Goal: Task Accomplishment & Management: Use online tool/utility

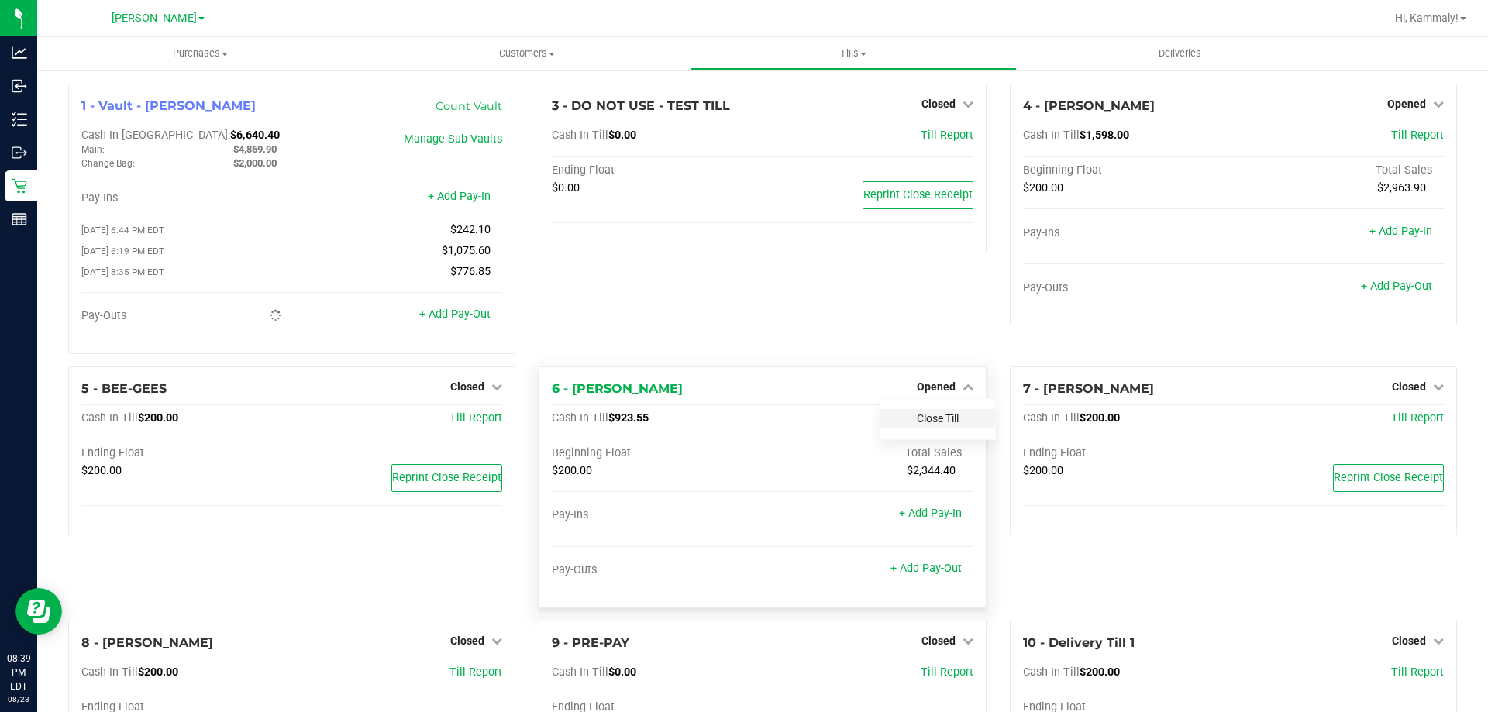
click at [932, 419] on link "Close Till" at bounding box center [938, 418] width 42 height 12
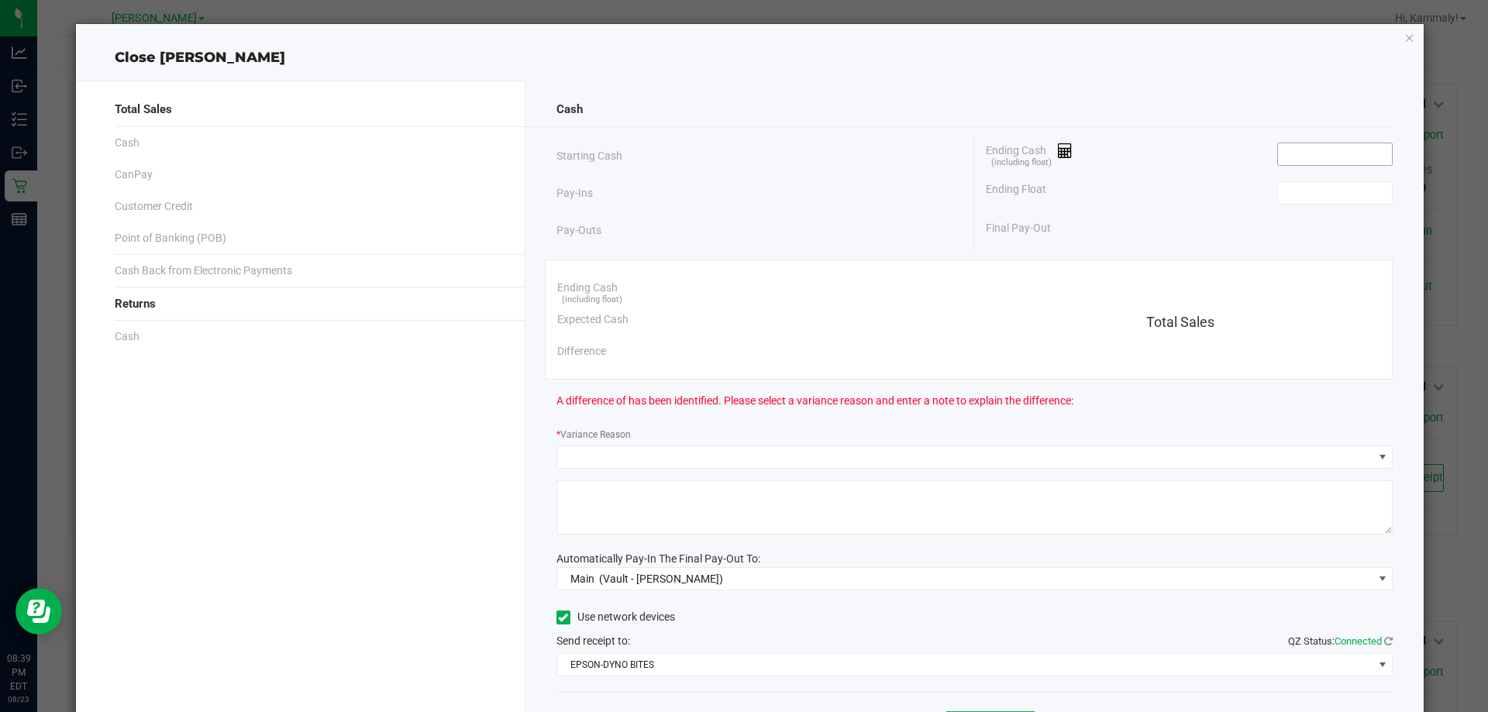
click at [1304, 144] on input at bounding box center [1335, 154] width 114 height 22
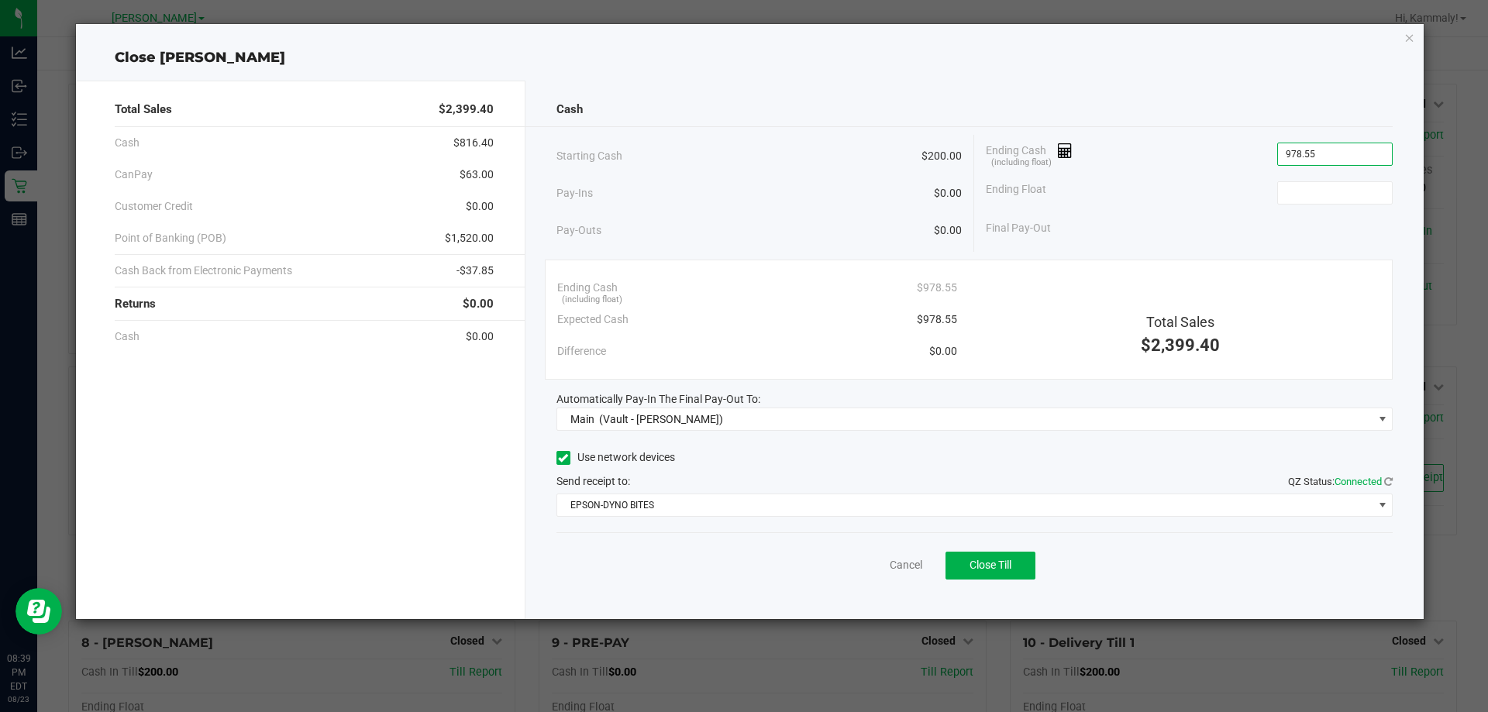
click at [1336, 162] on input "978.55" at bounding box center [1335, 154] width 114 height 22
click at [1348, 195] on input at bounding box center [1335, 193] width 114 height 22
type input "$978.55"
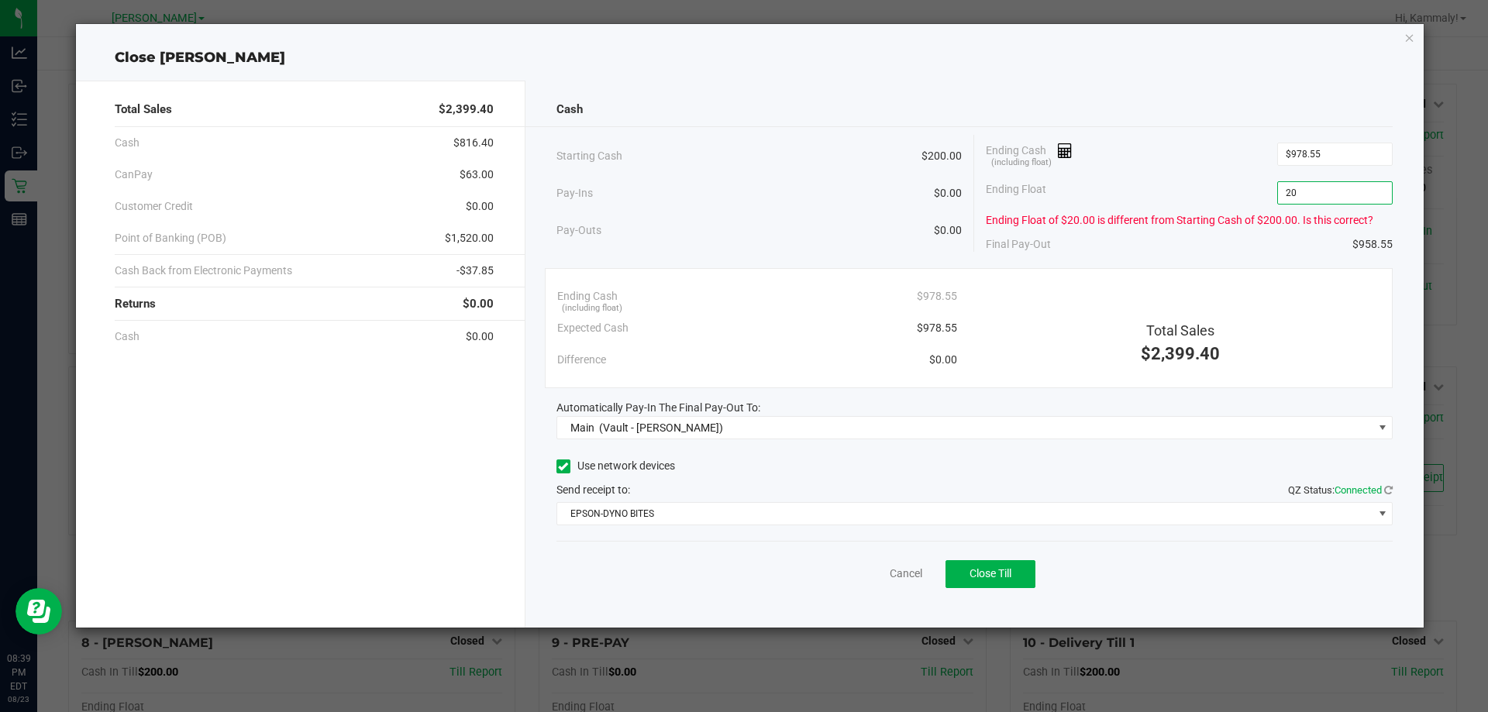
type input "200"
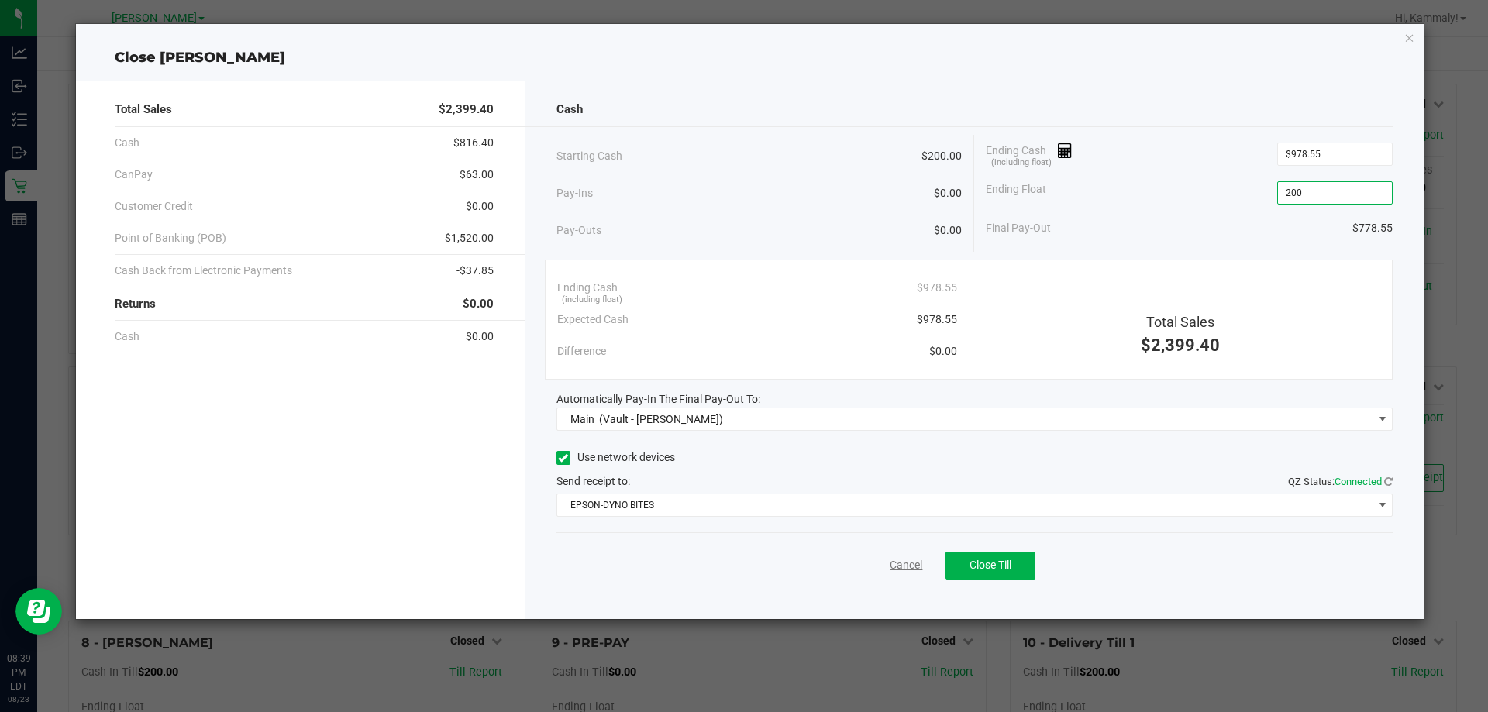
click at [913, 565] on link "Cancel" at bounding box center [906, 565] width 33 height 16
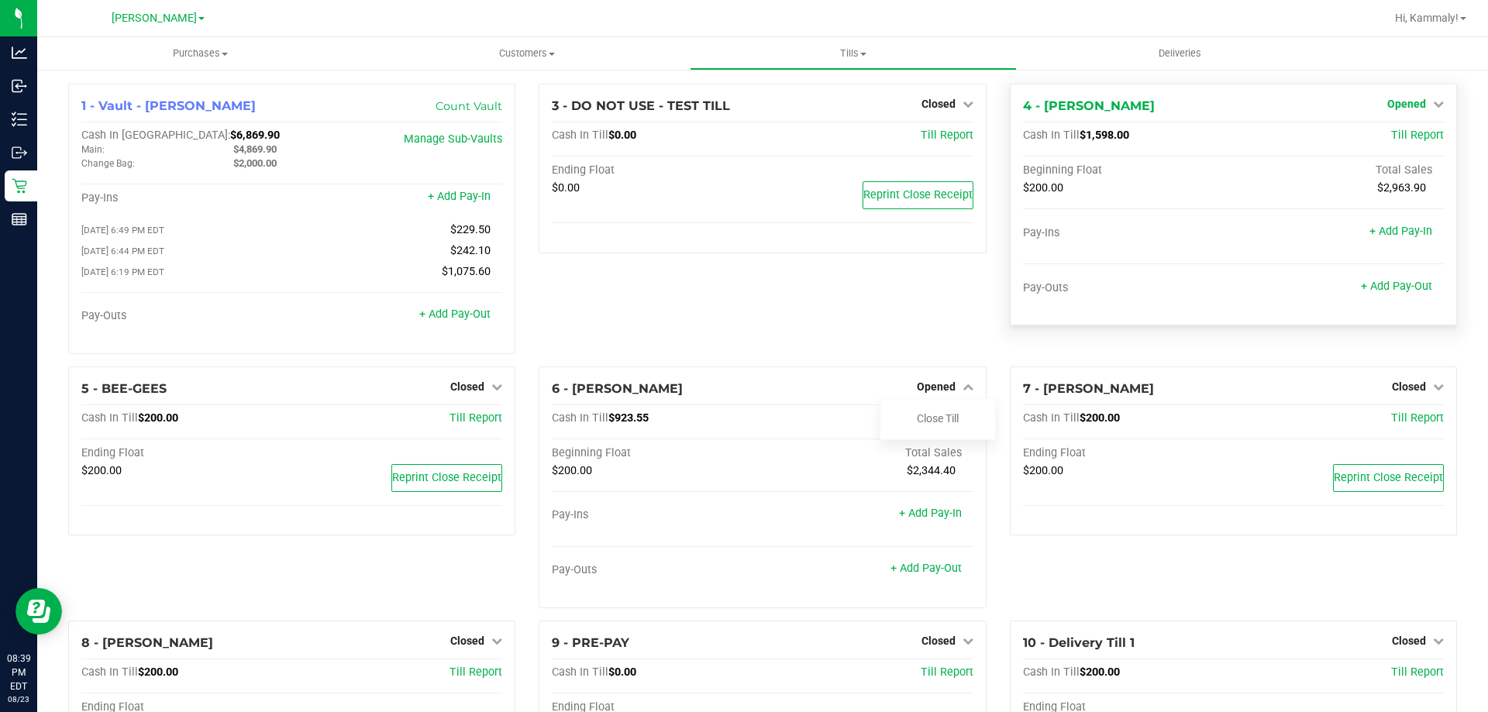
click at [1413, 104] on span "Opened" at bounding box center [1406, 104] width 39 height 12
click at [1410, 131] on link "Close Till" at bounding box center [1408, 136] width 42 height 12
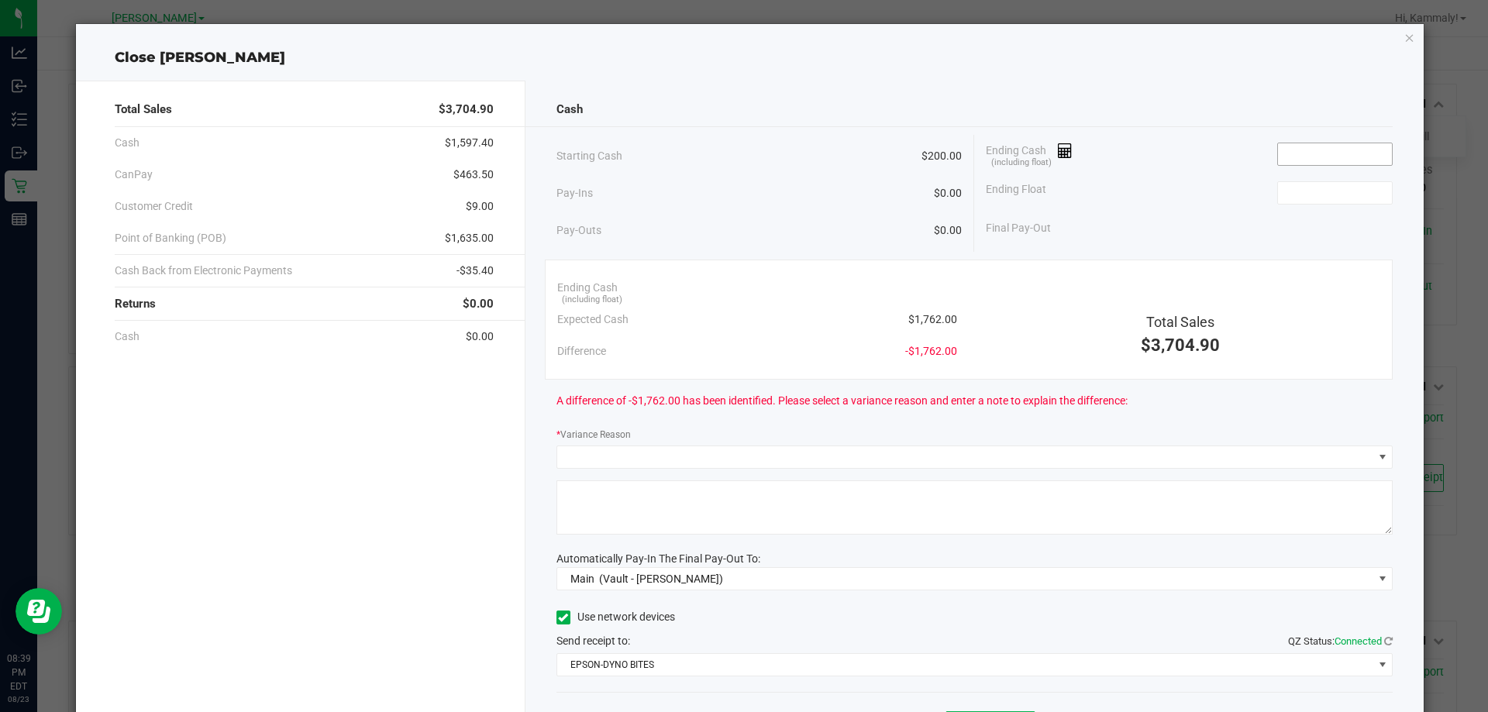
click at [1305, 154] on input at bounding box center [1335, 154] width 114 height 22
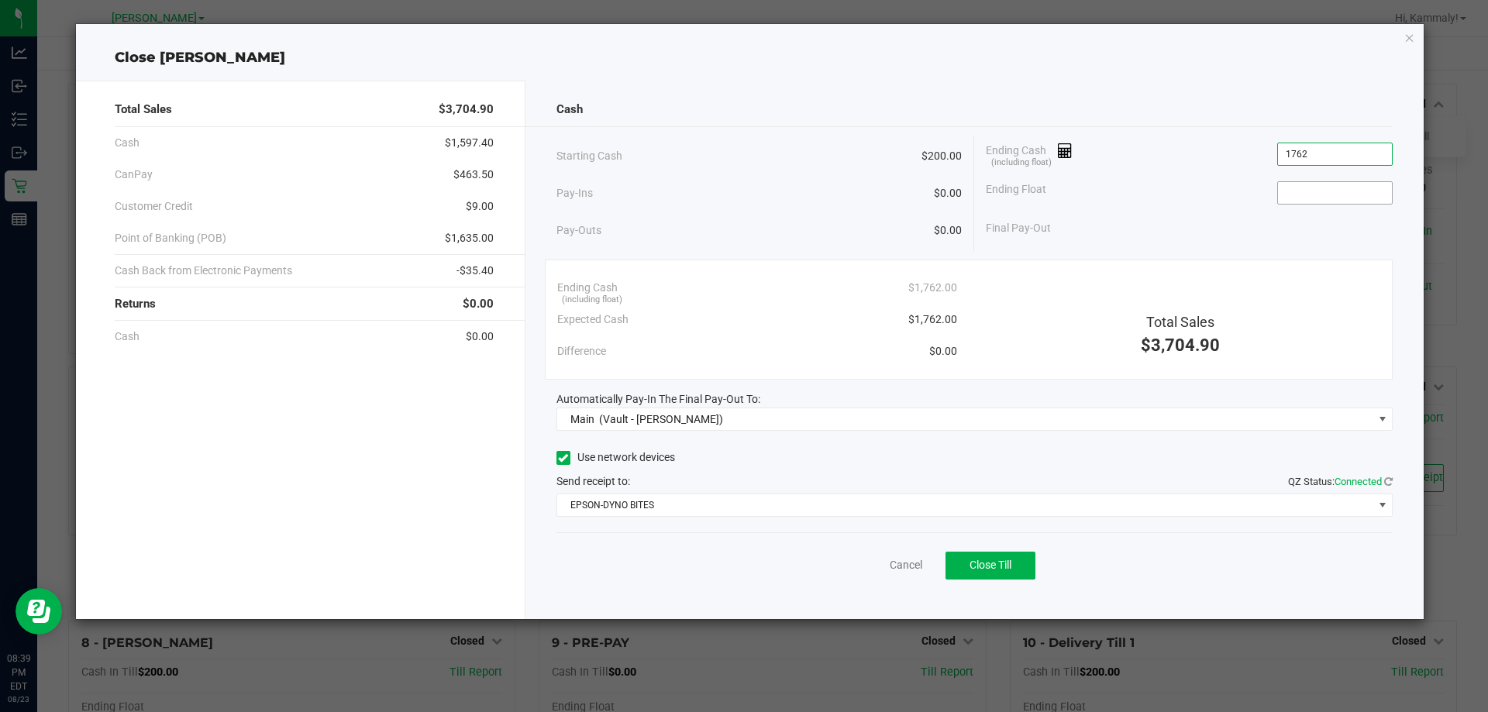
click at [1337, 203] on input at bounding box center [1335, 193] width 114 height 22
type input "$1,762.00"
click at [296, 461] on div "Total Sales $3,704.90 Cash $1,597.40 CanPay $463.50 Customer Credit $9.00 Point…" at bounding box center [300, 350] width 449 height 539
type input "$200.00"
click at [987, 569] on span "Close Till" at bounding box center [990, 565] width 42 height 12
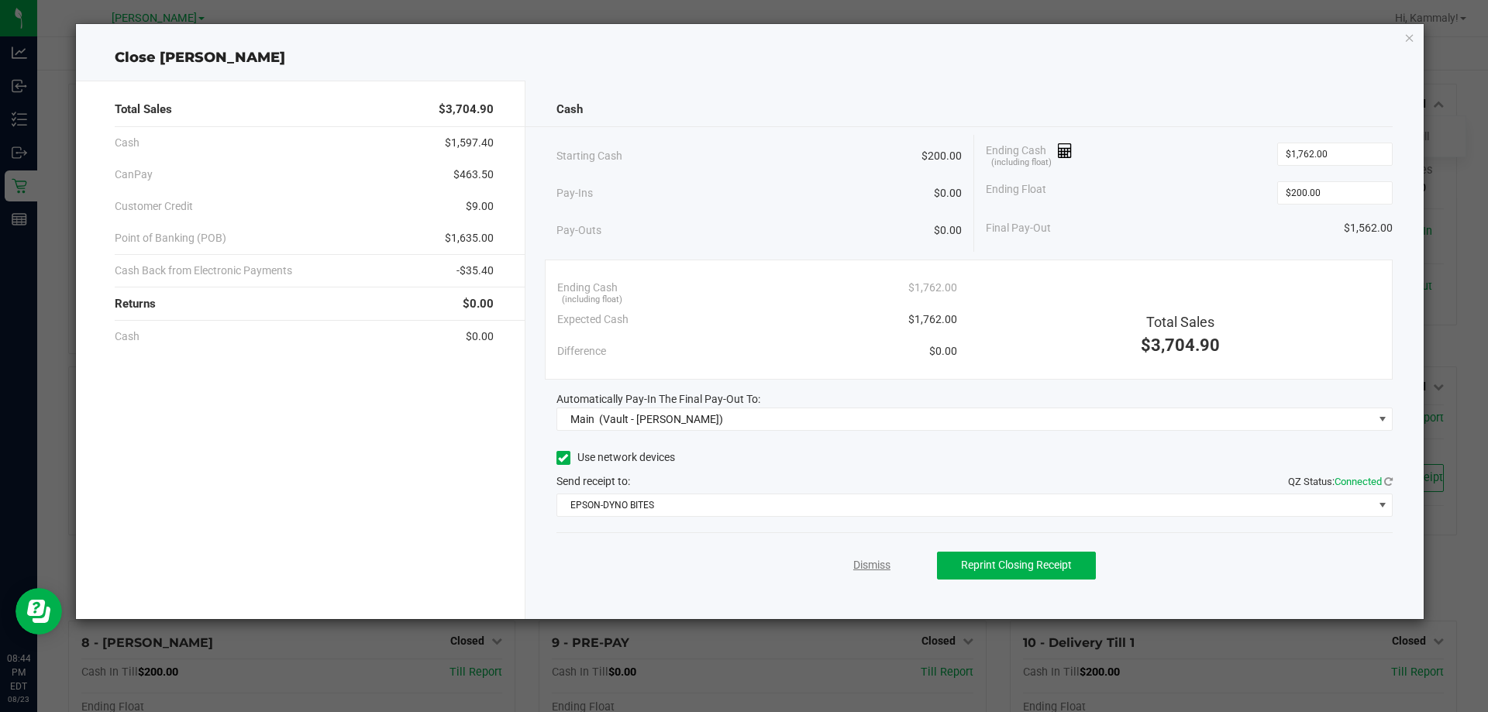
click at [868, 570] on link "Dismiss" at bounding box center [871, 565] width 37 height 16
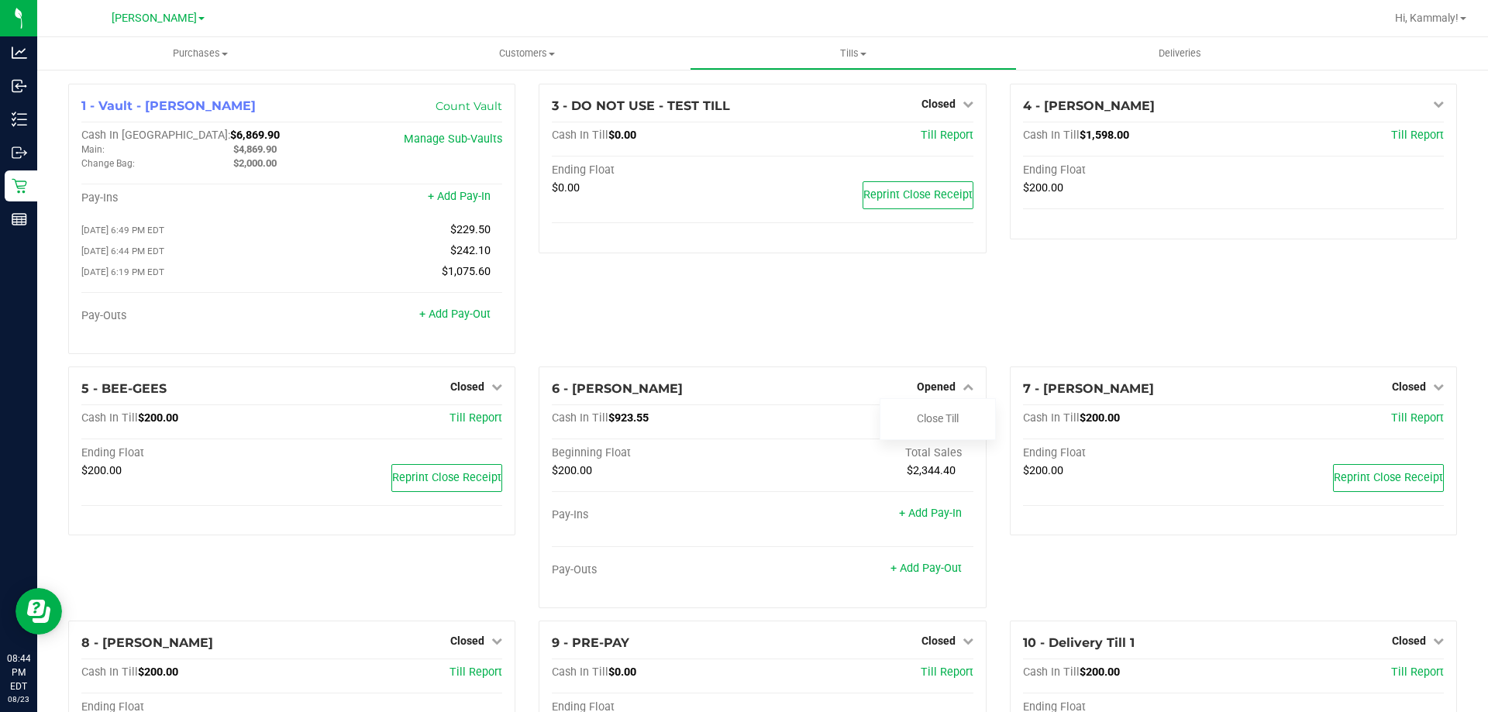
click at [867, 322] on div "3 - DO NOT USE - TEST TILL Closed Open Till Cash In Till $0.00 Till Report Endi…" at bounding box center [762, 225] width 470 height 283
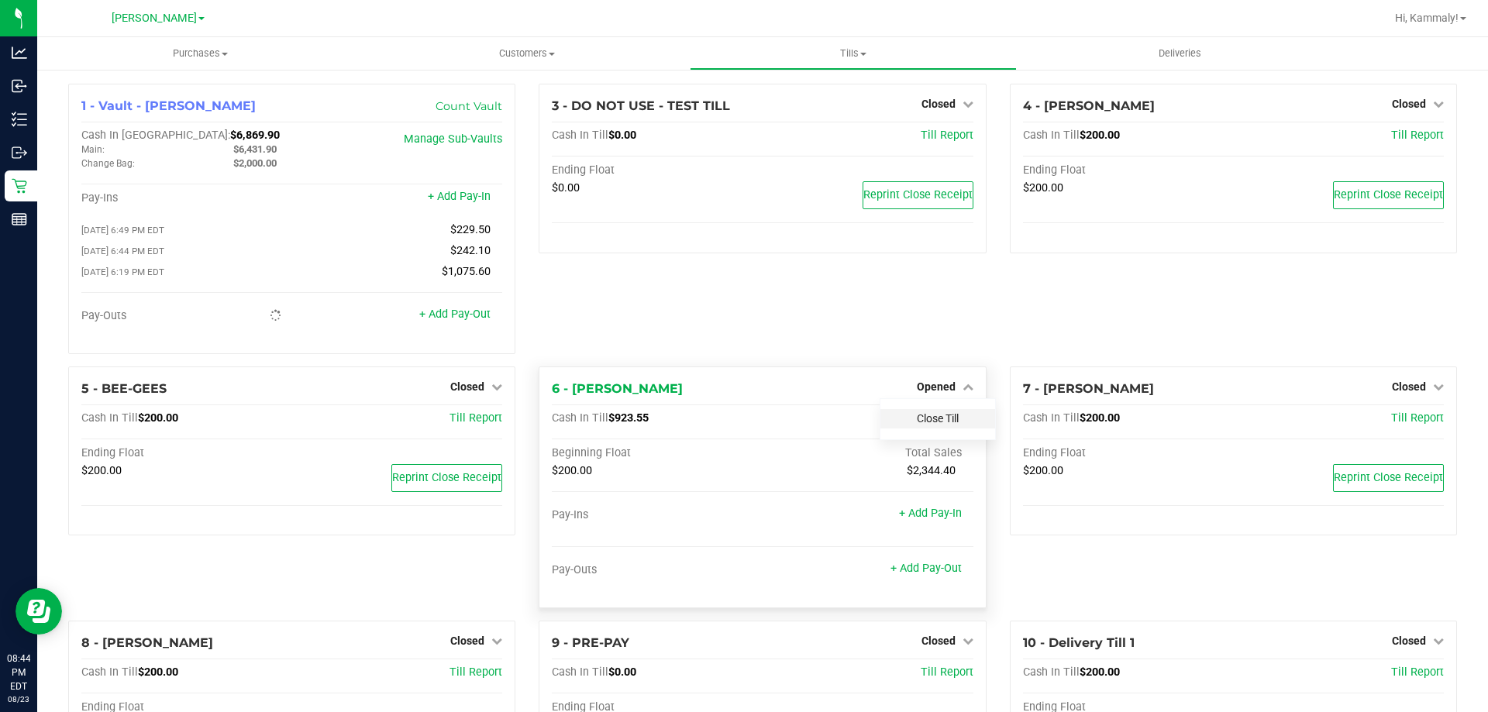
click at [942, 418] on link "Close Till" at bounding box center [938, 418] width 42 height 12
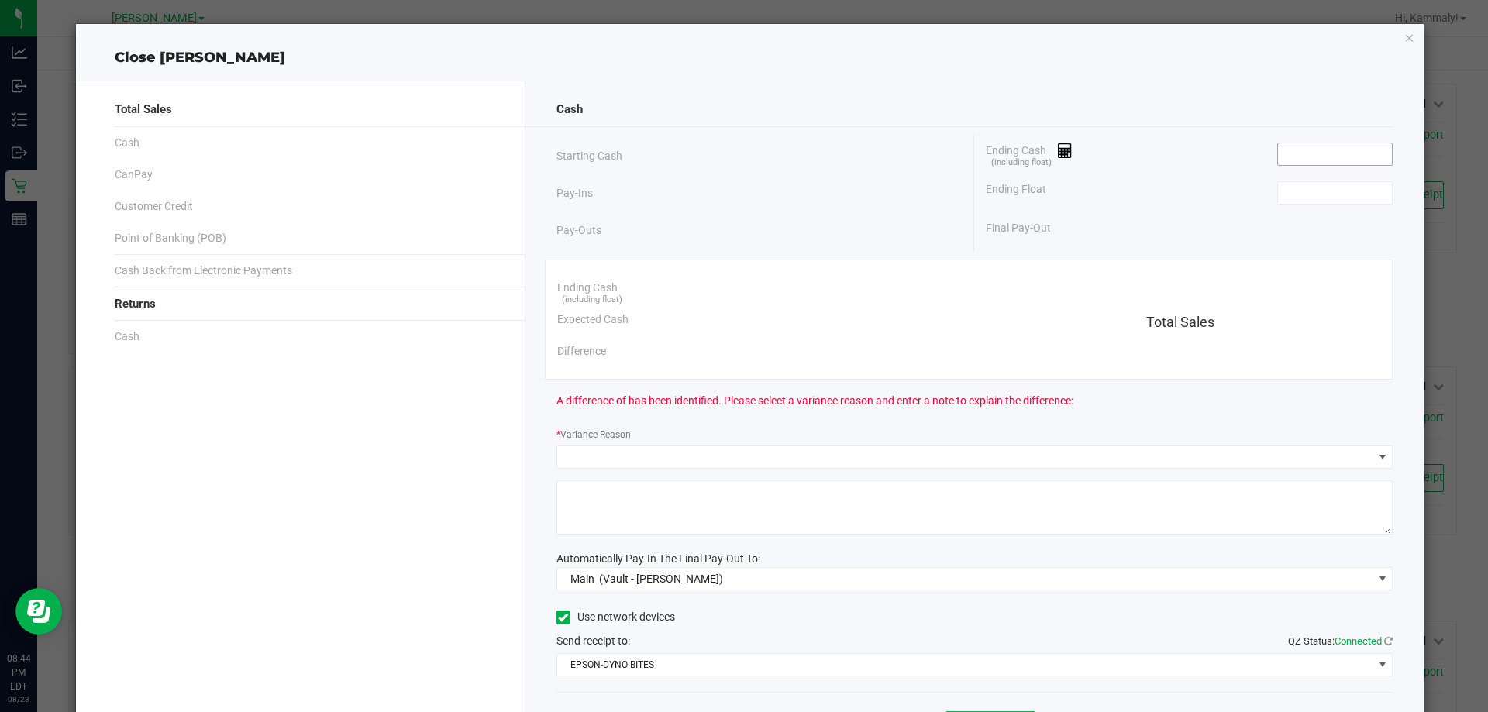
click at [1353, 151] on input at bounding box center [1335, 154] width 114 height 22
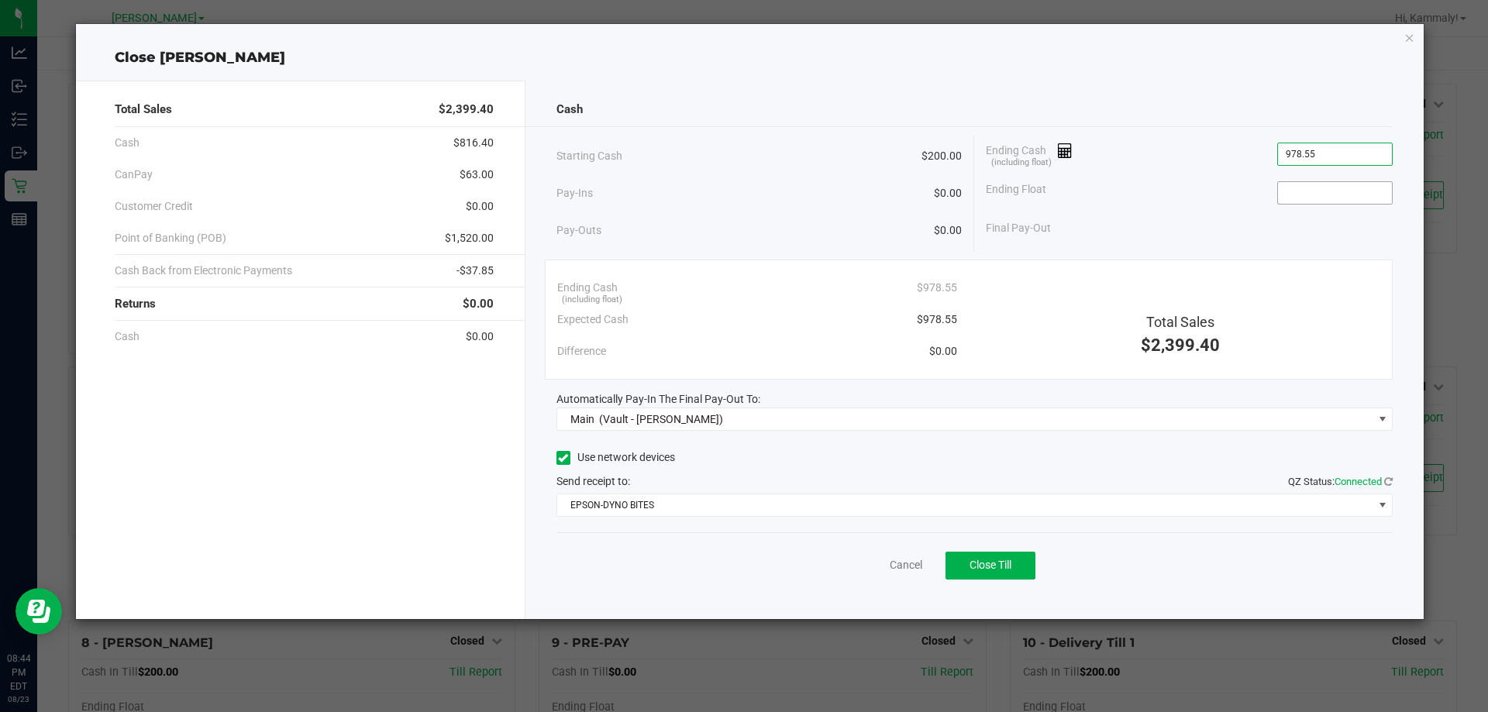
click at [1324, 198] on input at bounding box center [1335, 193] width 114 height 22
type input "$978.55"
click at [331, 496] on div "Total Sales $2,399.40 Cash $816.40 CanPay $63.00 Customer Credit $0.00 Point of…" at bounding box center [300, 350] width 449 height 539
type input "$200.00"
click at [999, 566] on span "Close Till" at bounding box center [990, 565] width 42 height 12
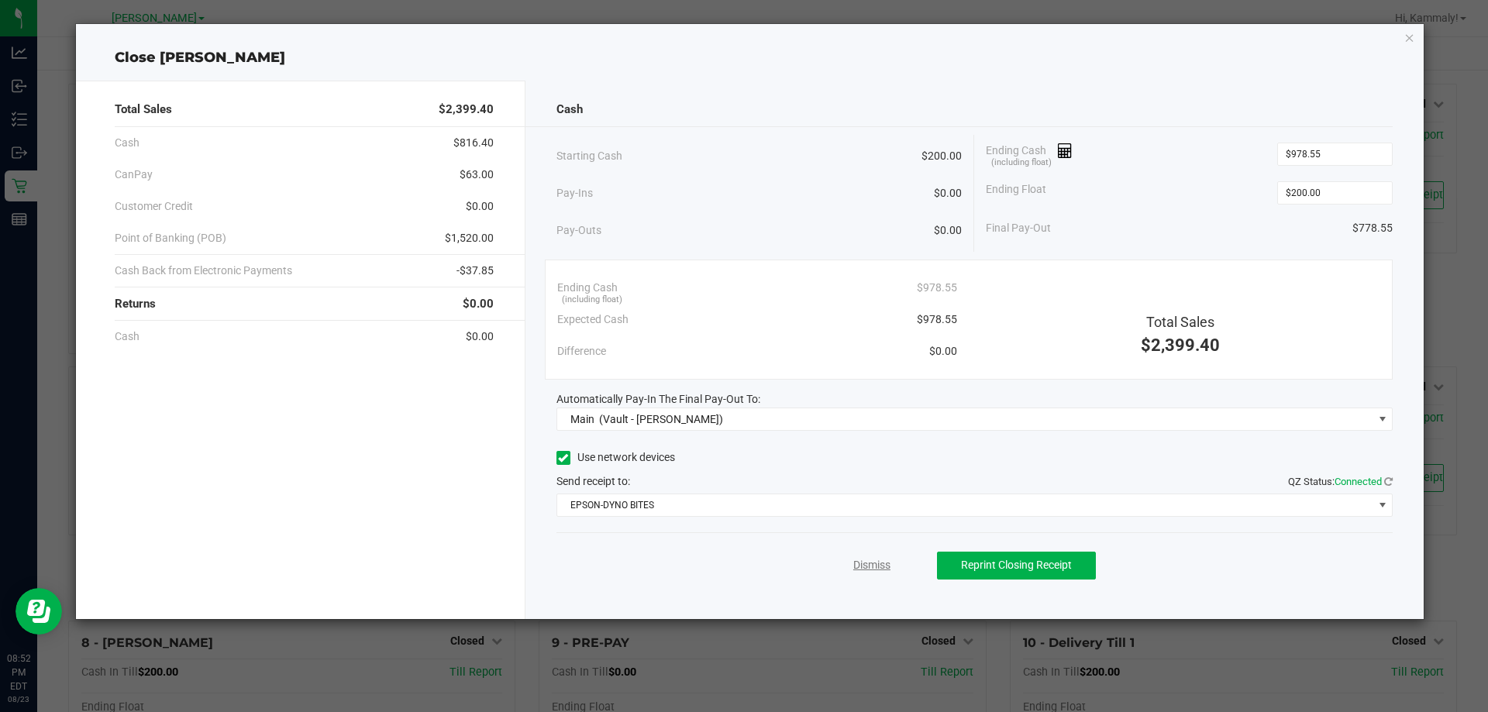
click at [866, 570] on link "Dismiss" at bounding box center [871, 565] width 37 height 16
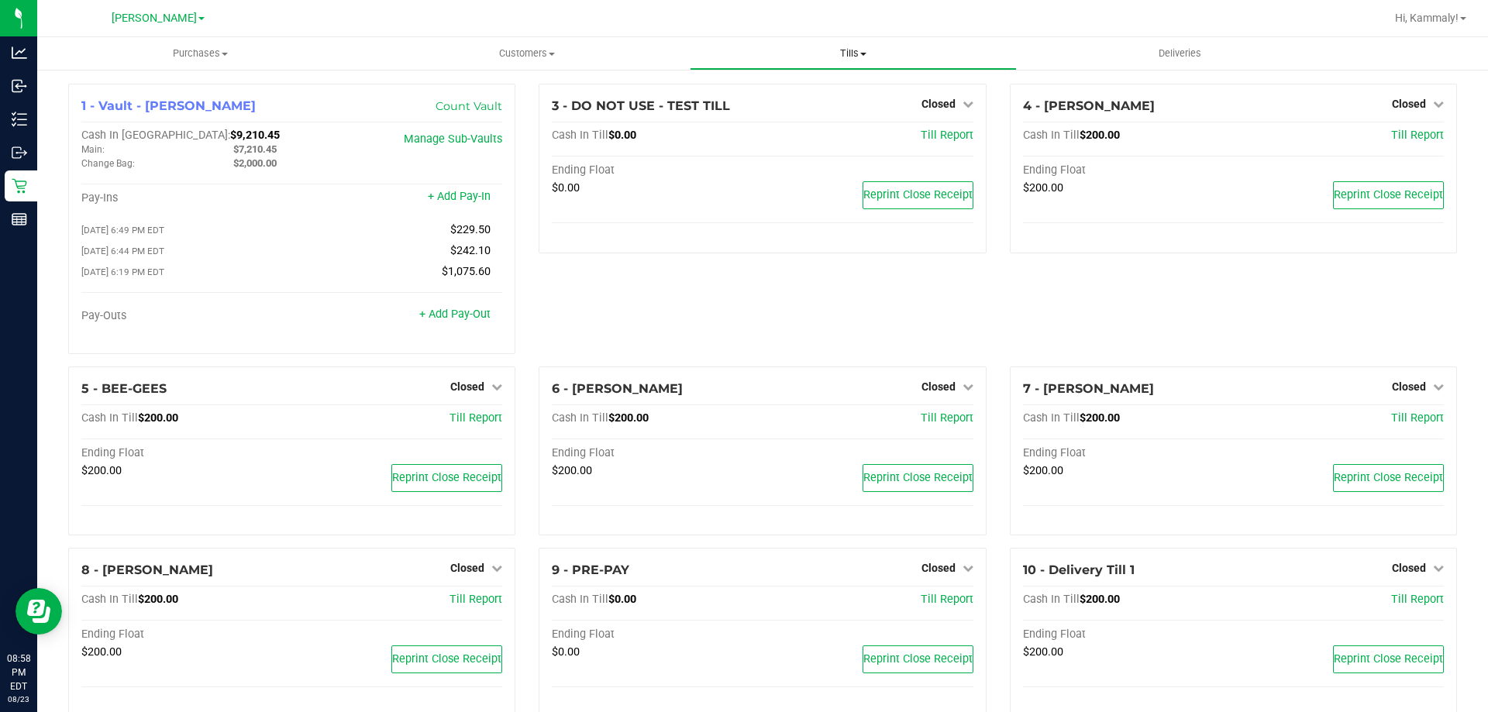
click at [829, 53] on span "Tills" at bounding box center [852, 53] width 325 height 14
click at [771, 121] on li "Reconcile e-payments" at bounding box center [853, 112] width 326 height 19
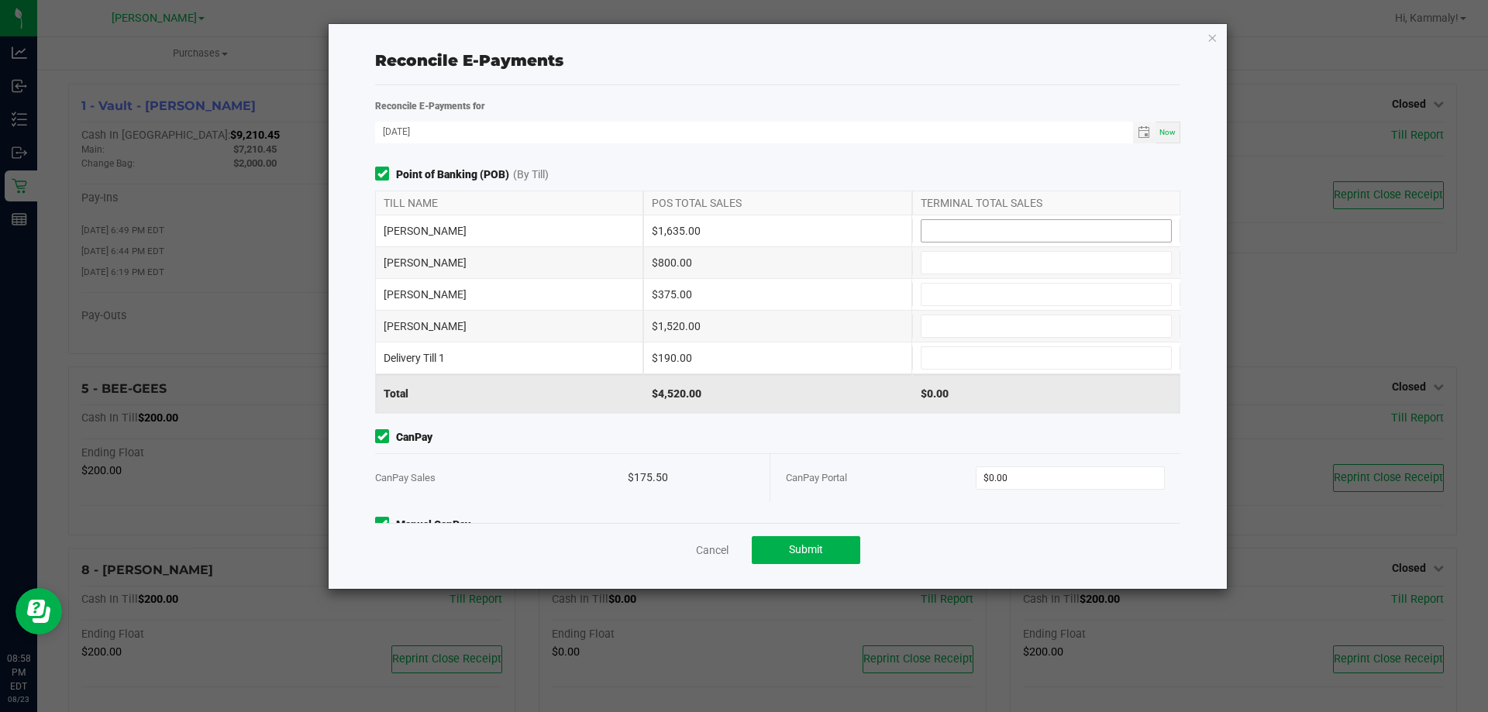
click at [1049, 223] on input at bounding box center [1046, 231] width 250 height 22
type input "$1,635.00"
click at [1078, 250] on div "[PERSON_NAME] $800.00" at bounding box center [777, 262] width 805 height 31
click at [1058, 270] on input at bounding box center [1046, 263] width 250 height 22
type input "$800.00"
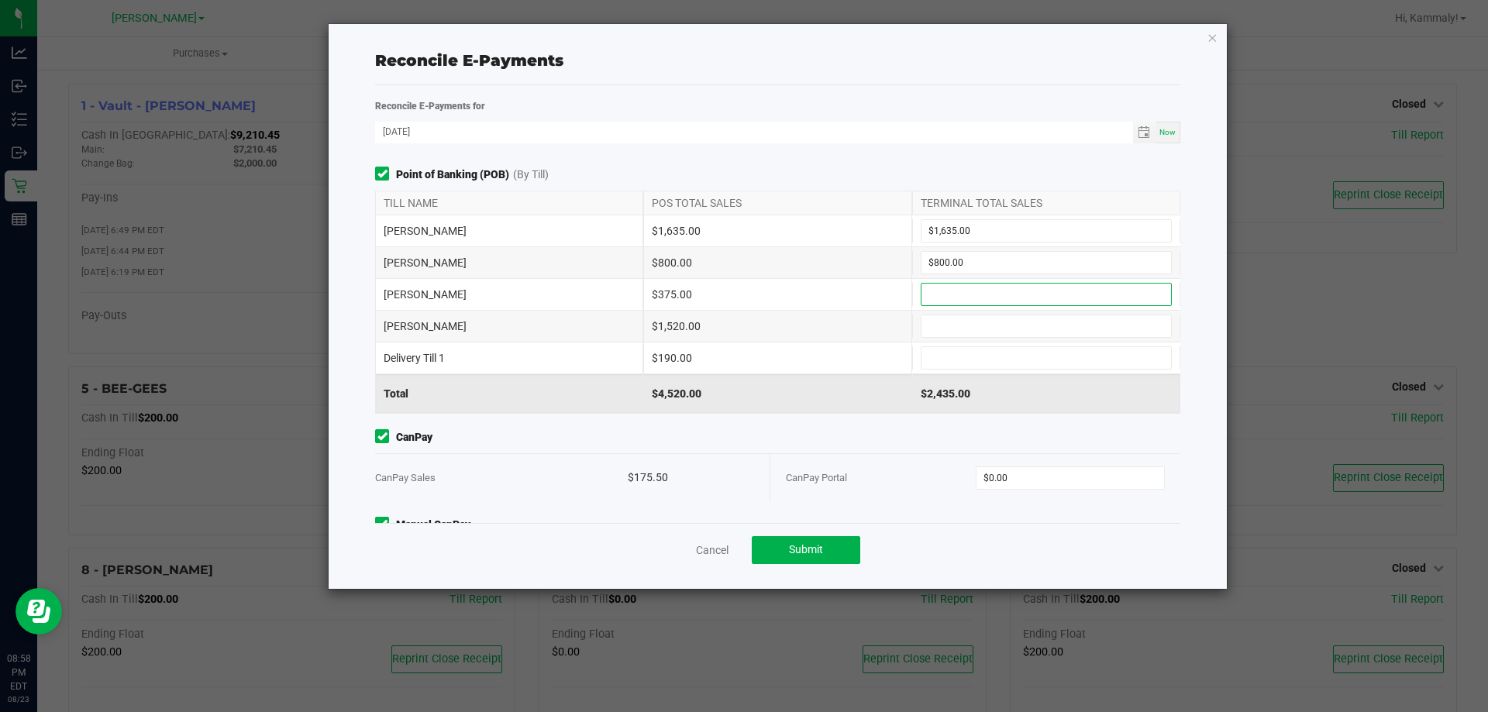
click at [1060, 287] on input at bounding box center [1046, 295] width 250 height 22
type input "$375.00"
click at [1007, 334] on input at bounding box center [1046, 326] width 250 height 22
type input "$1,520.00"
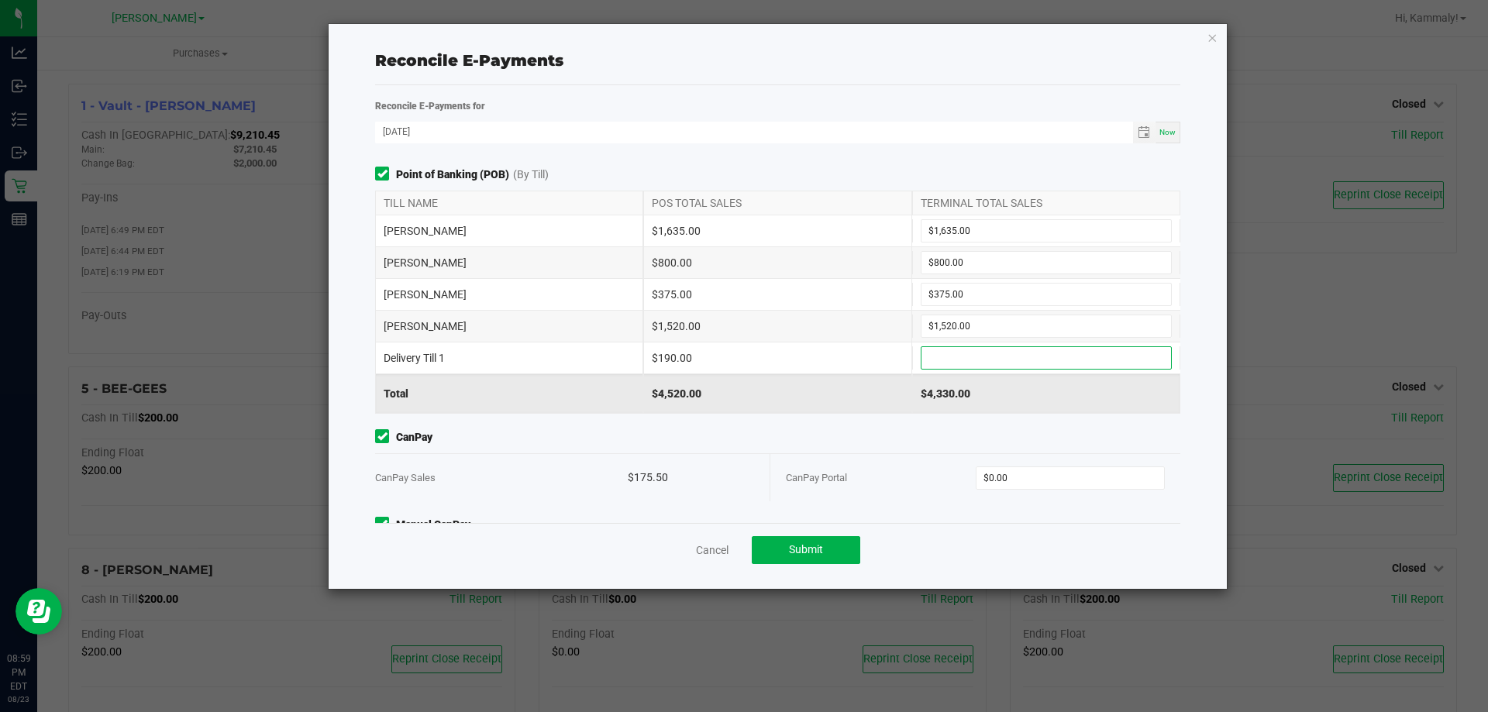
click at [991, 361] on input at bounding box center [1046, 358] width 250 height 22
type input "$190.00"
click at [1040, 476] on input "0" at bounding box center [1070, 478] width 188 height 22
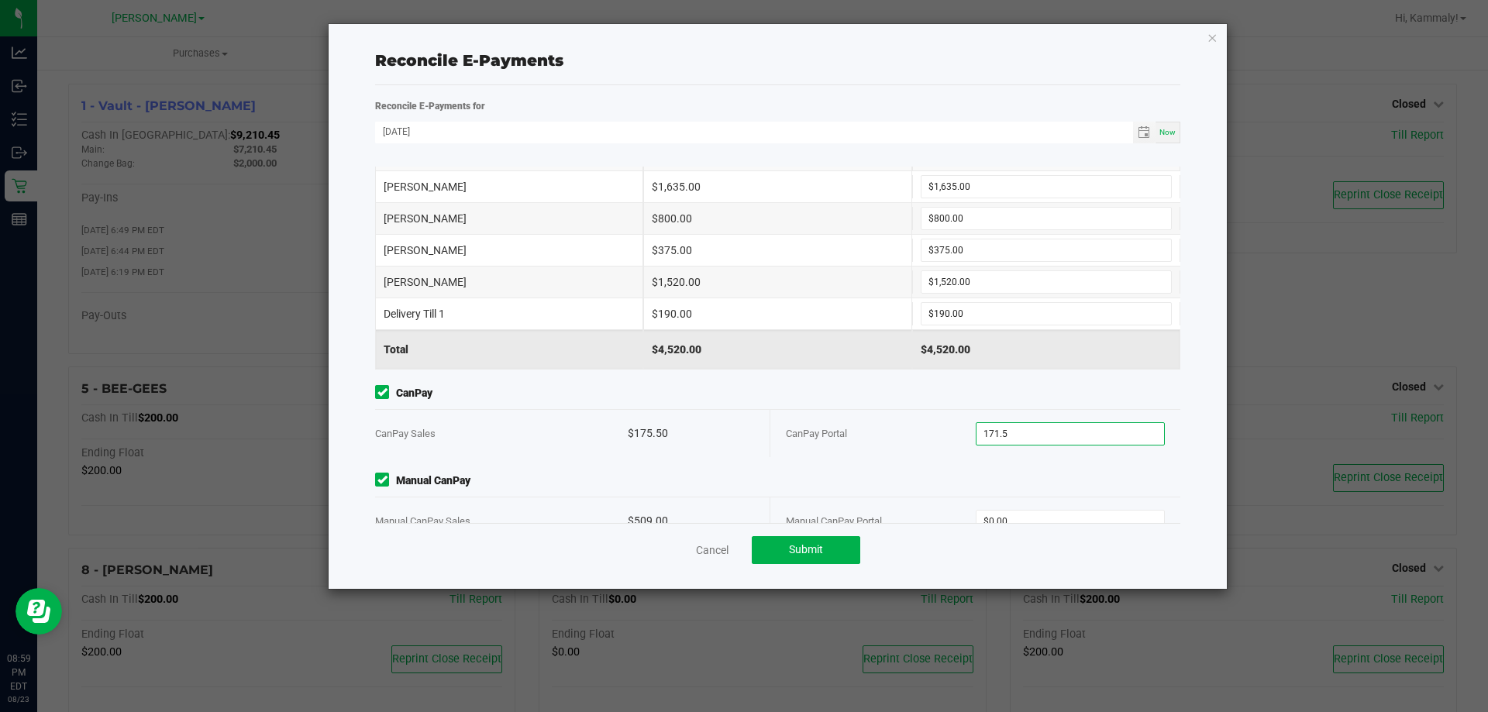
scroll to position [77, 0]
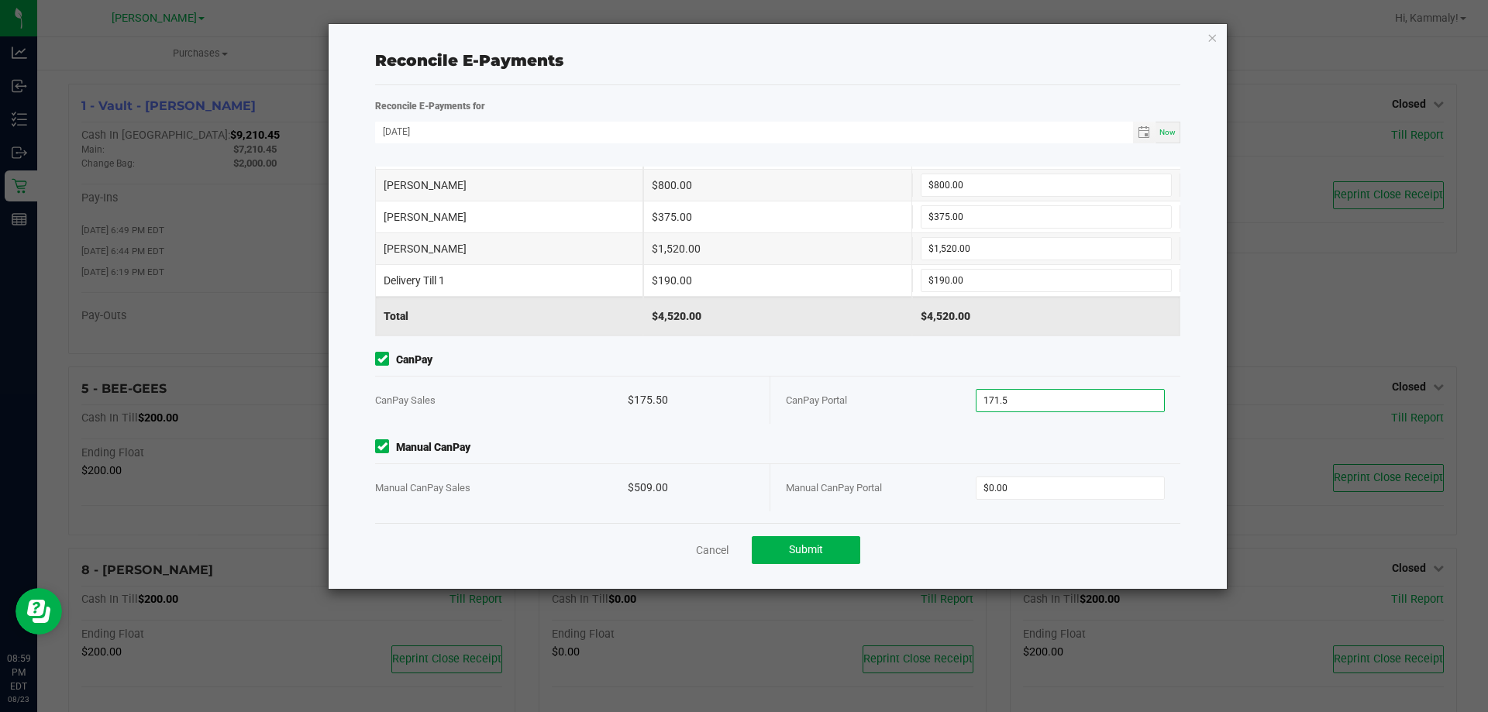
click at [1036, 392] on input "171.5" at bounding box center [1070, 401] width 188 height 22
type input "$175.50"
click at [957, 440] on span "Manual CanPay" at bounding box center [777, 447] width 805 height 16
click at [1023, 501] on div "Manual CanPay Portal $0.00" at bounding box center [975, 487] width 379 height 47
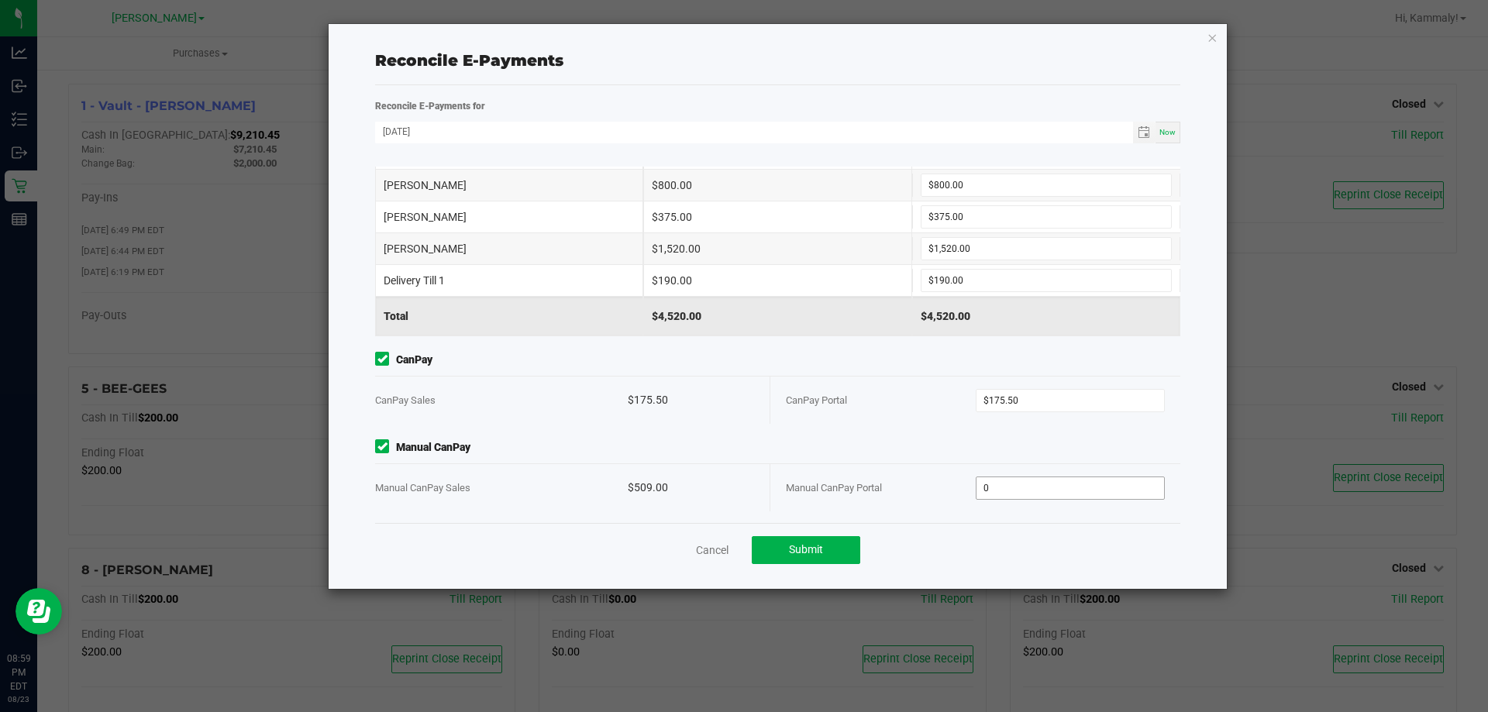
click at [1027, 491] on input "0" at bounding box center [1070, 488] width 188 height 22
type input "$509.00"
click at [863, 435] on div "Point of Banking (POB) (By Till) TILL NAME POS TOTAL SALES TERMINAL TOTAL SALES…" at bounding box center [777, 345] width 828 height 356
click at [801, 553] on span "Submit" at bounding box center [806, 549] width 34 height 12
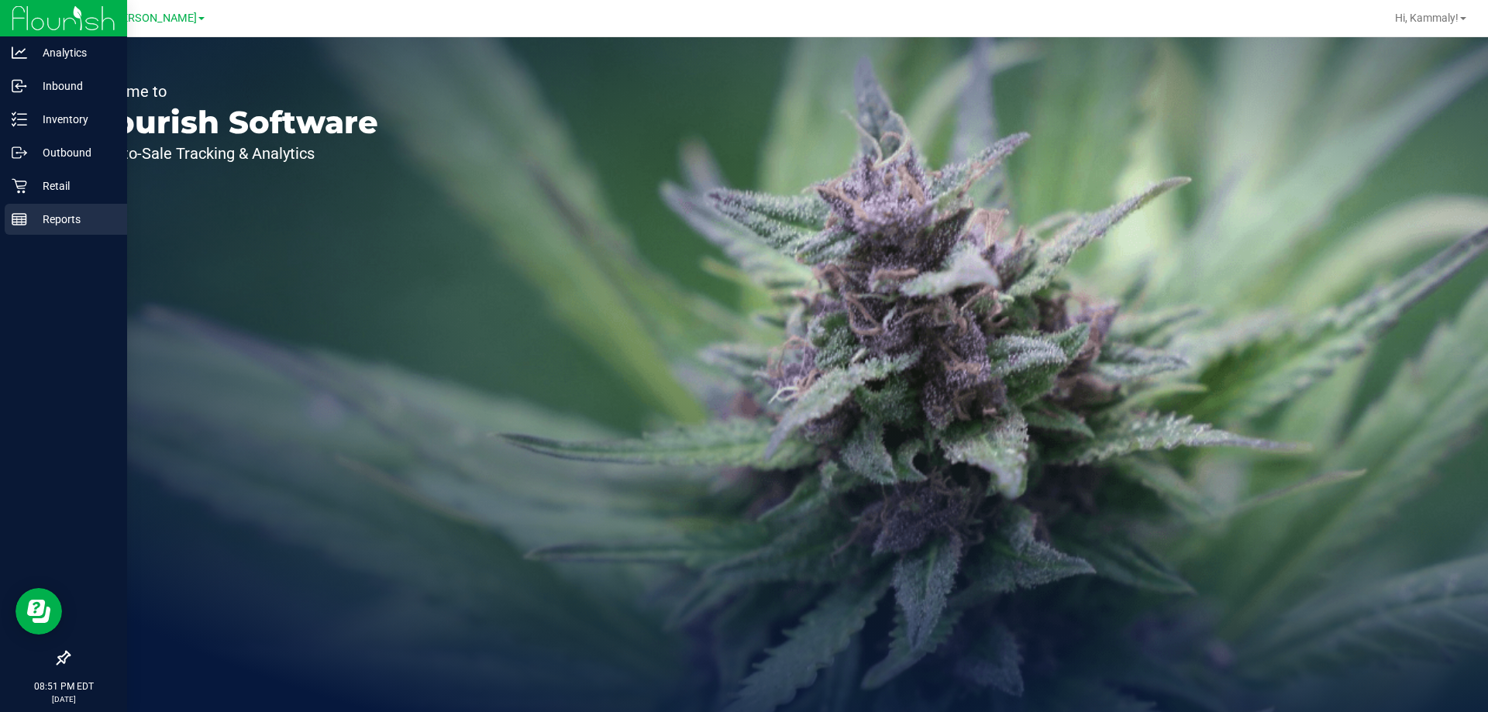
click at [15, 217] on line at bounding box center [19, 217] width 14 height 0
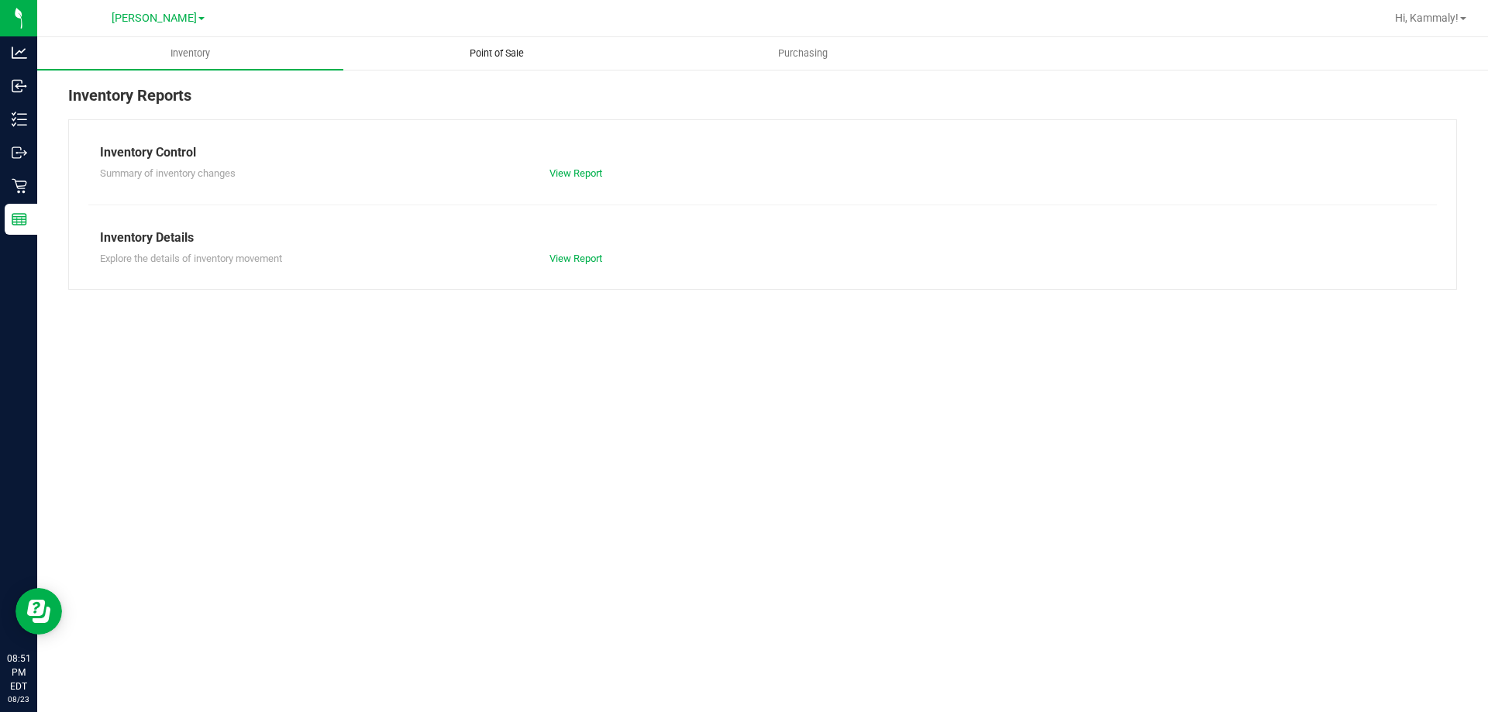
click at [511, 58] on span "Point of Sale" at bounding box center [497, 53] width 96 height 14
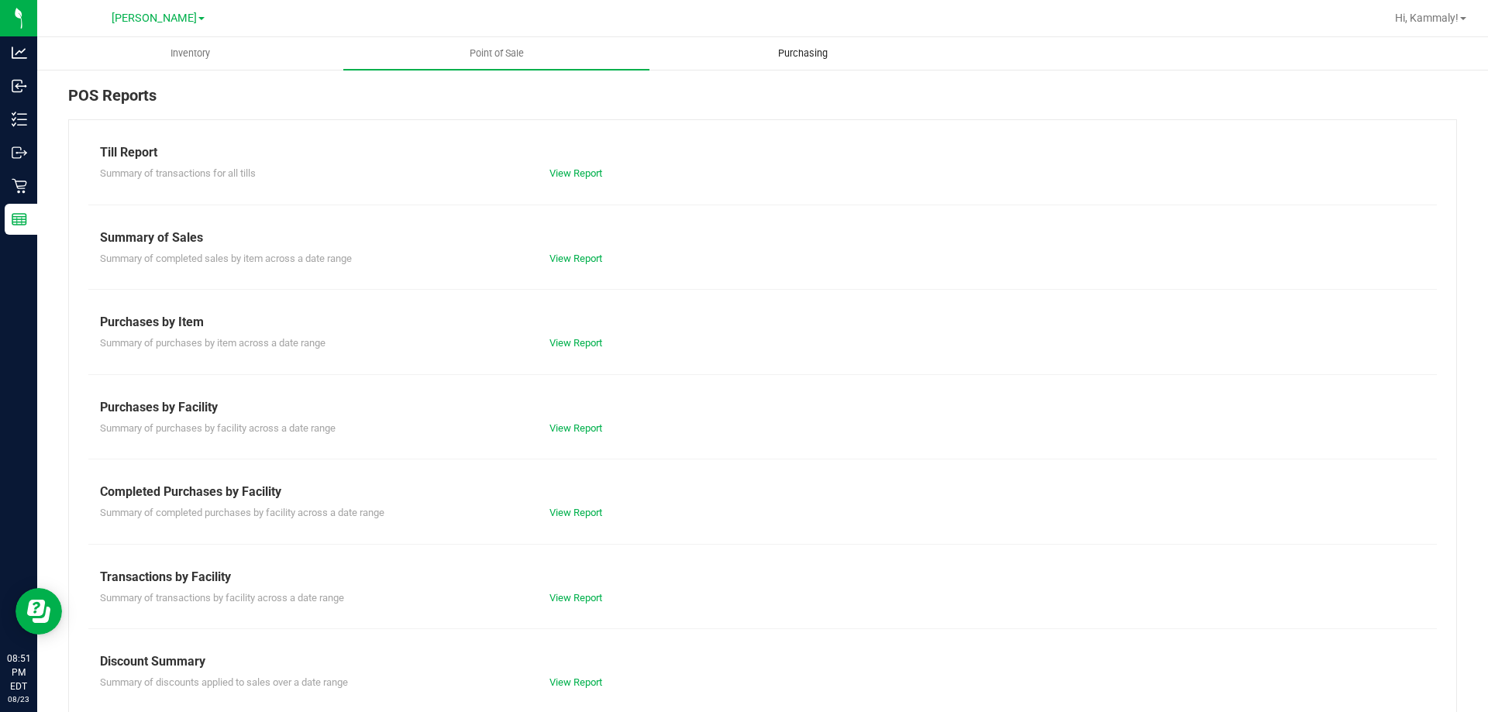
click at [802, 58] on span "Purchasing" at bounding box center [802, 53] width 91 height 14
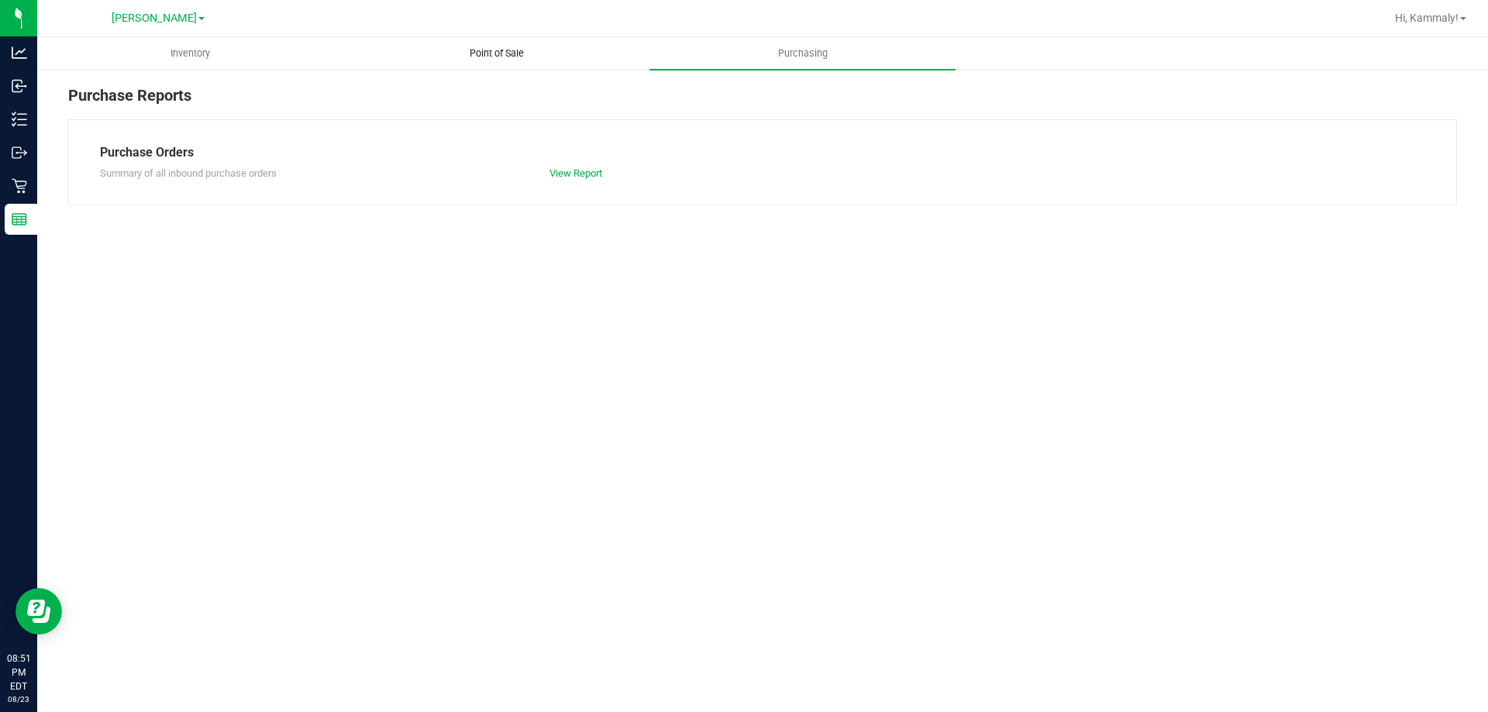
click at [507, 48] on span "Point of Sale" at bounding box center [497, 53] width 96 height 14
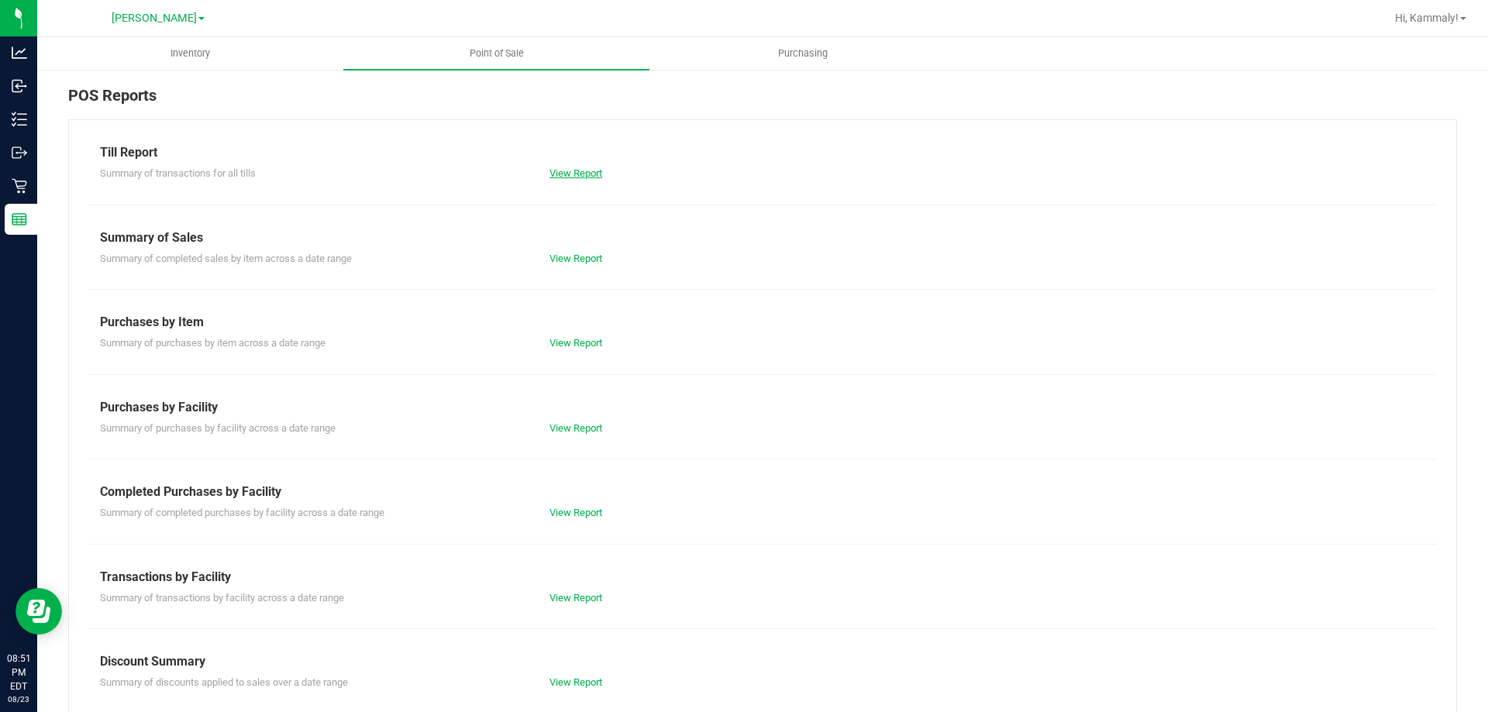
click at [594, 168] on link "View Report" at bounding box center [575, 173] width 53 height 12
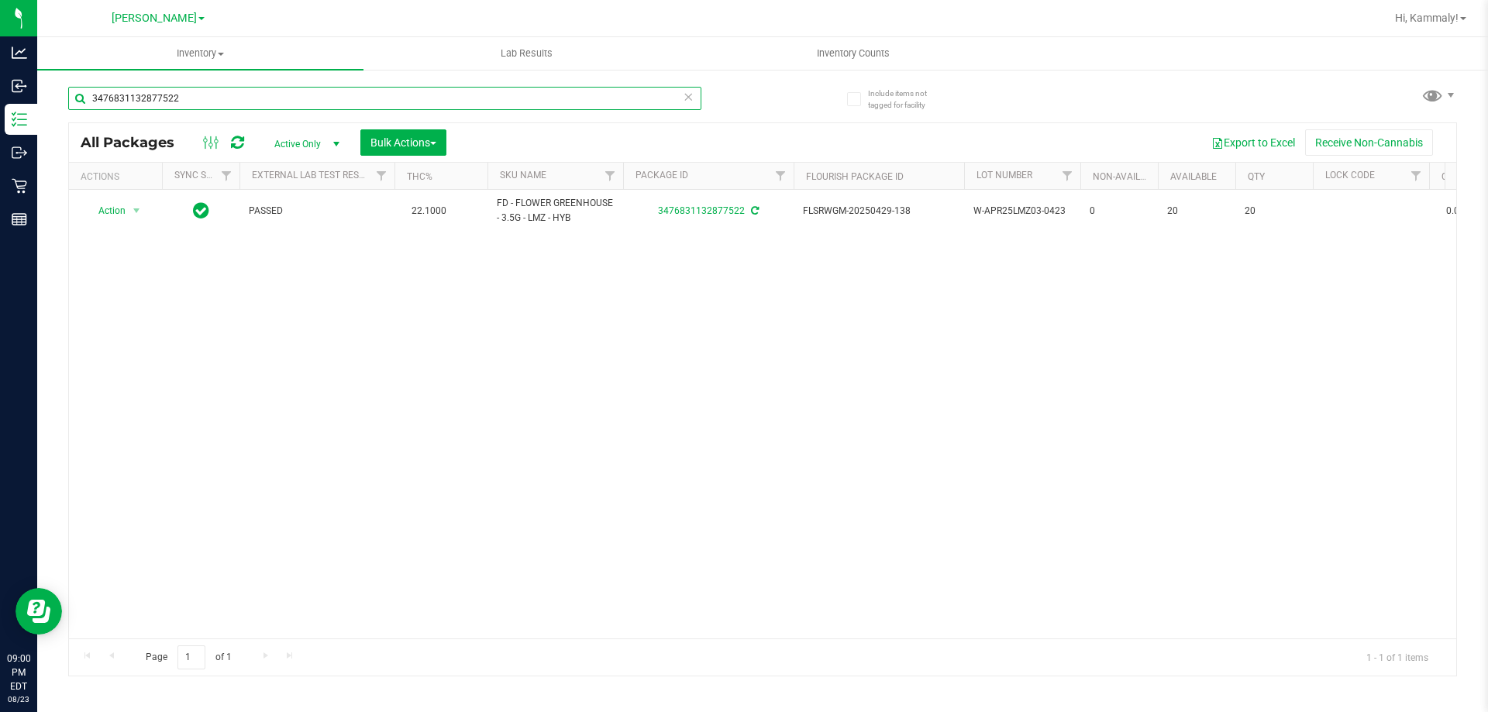
click at [263, 99] on input "3476831132877522" at bounding box center [384, 98] width 633 height 23
type input "8165461701102041"
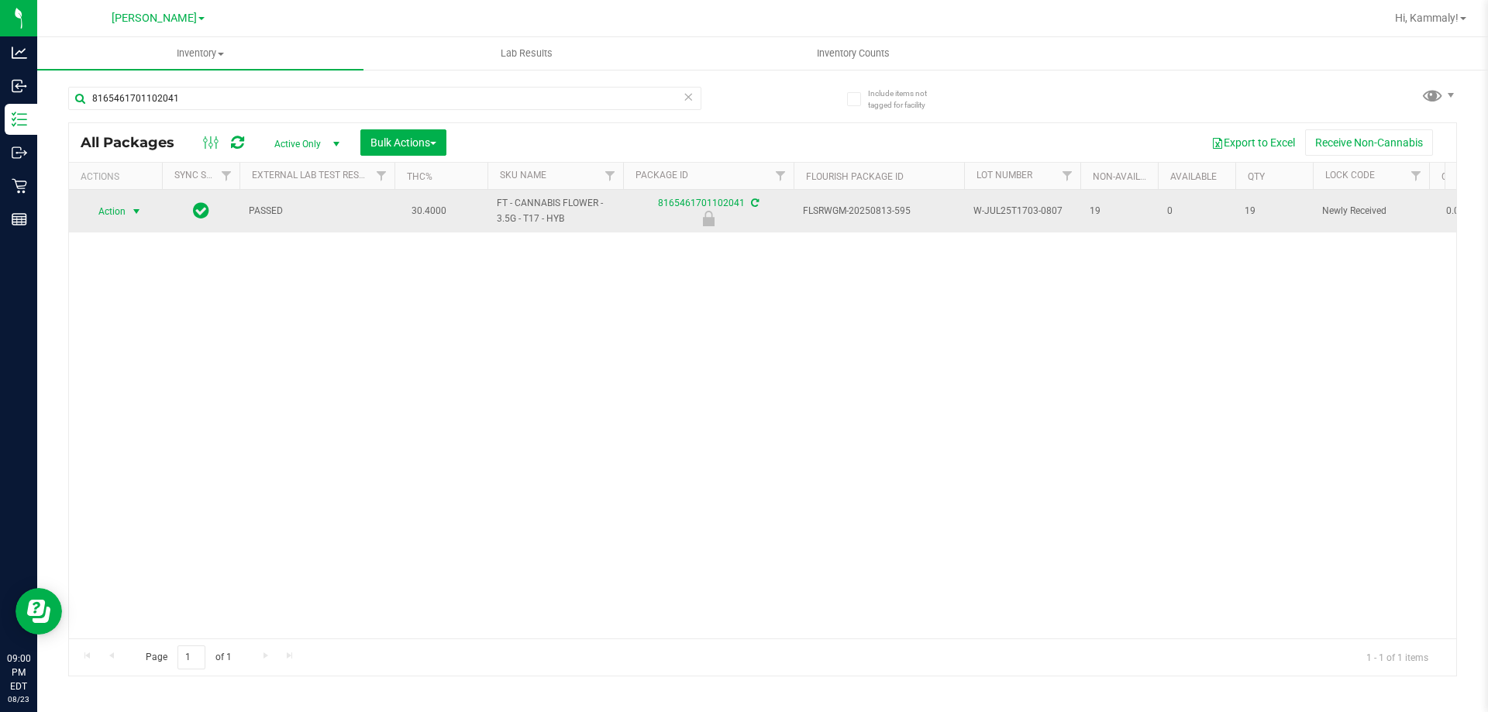
click at [136, 211] on span "select" at bounding box center [136, 211] width 12 height 12
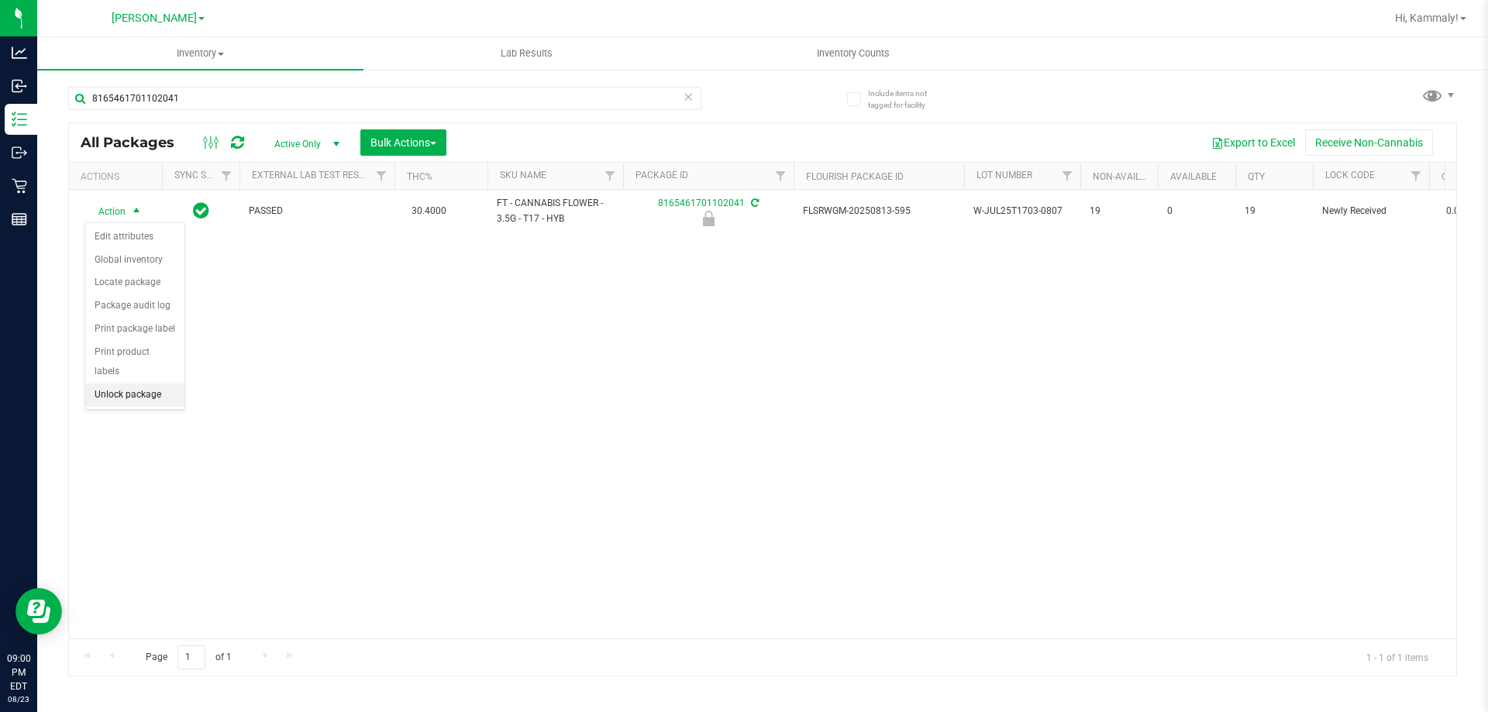
click at [166, 384] on li "Unlock package" at bounding box center [134, 395] width 99 height 23
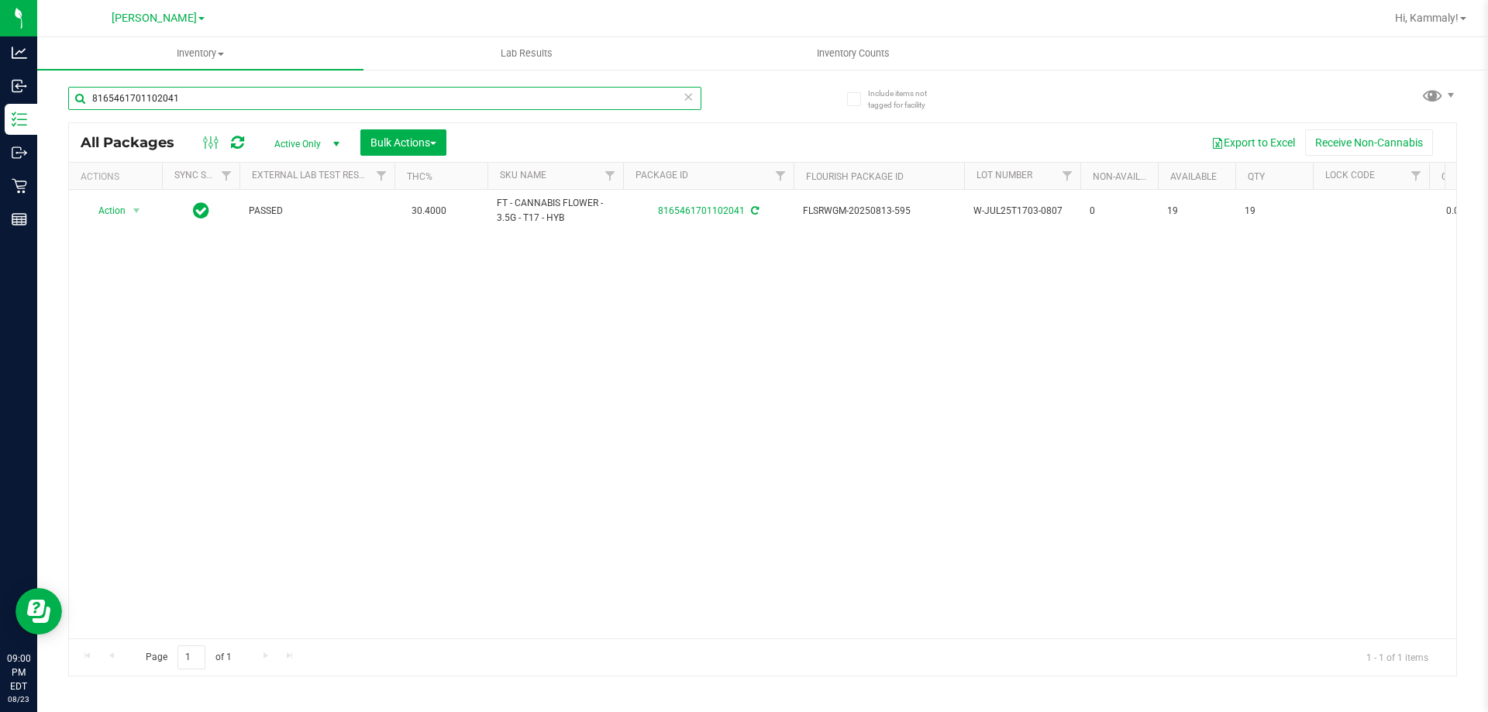
click at [199, 105] on input "8165461701102041" at bounding box center [384, 98] width 633 height 23
type input "7156697110006537"
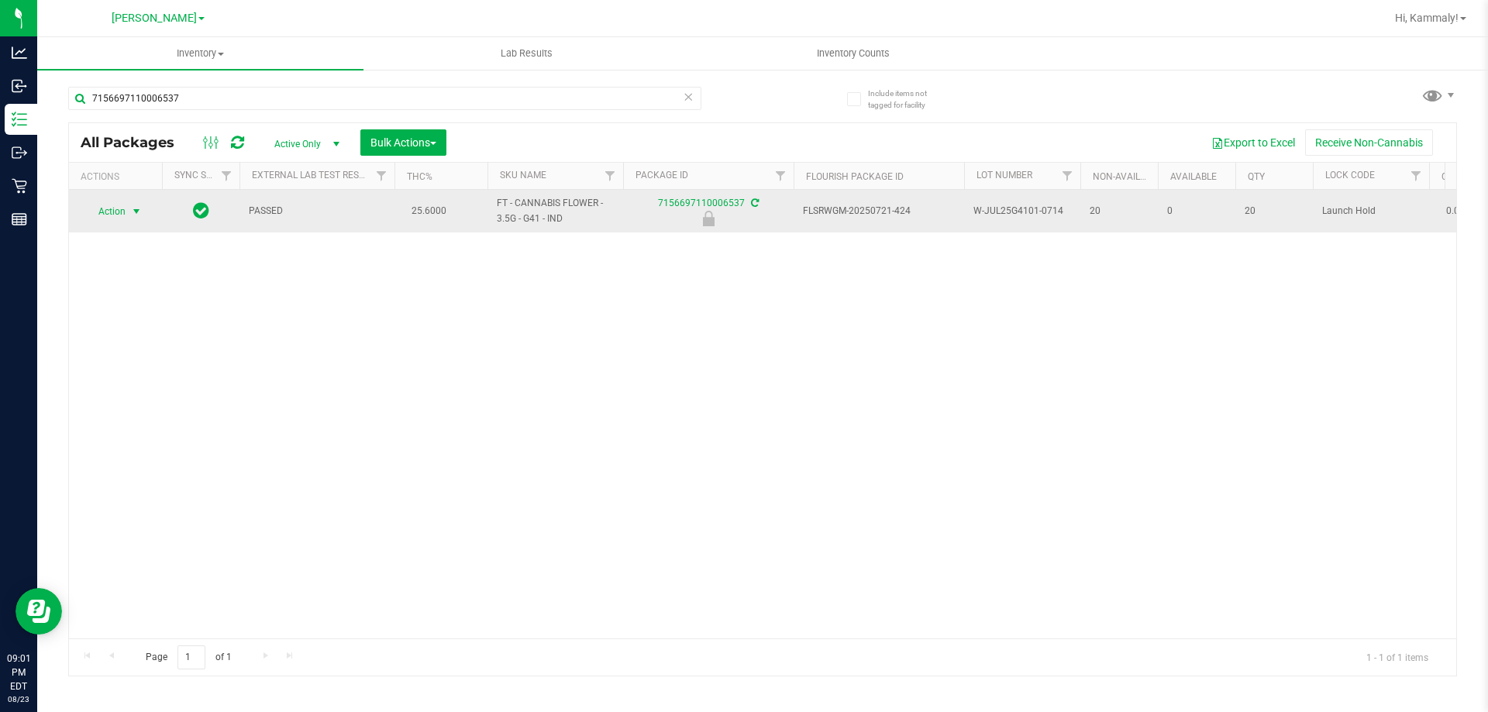
click at [131, 206] on span "select" at bounding box center [136, 211] width 12 height 12
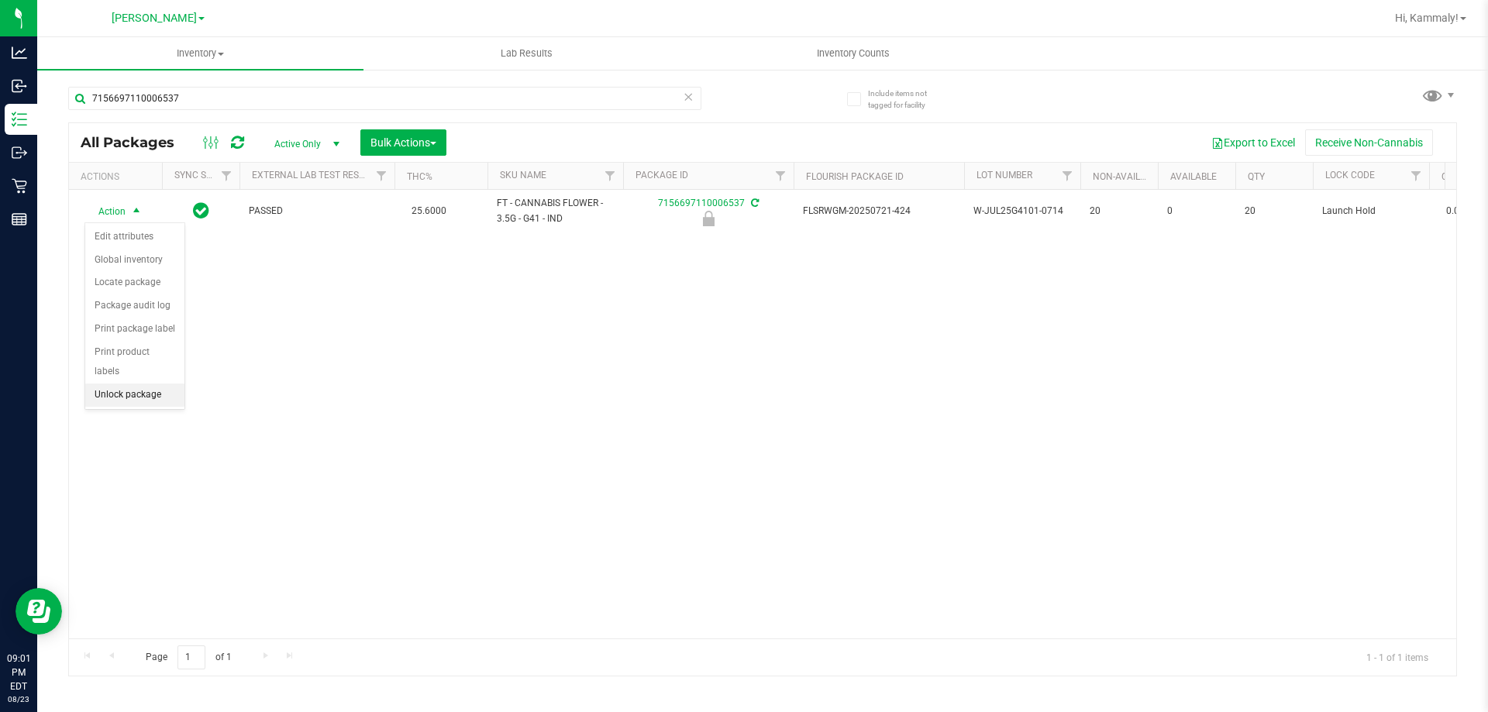
click at [119, 384] on li "Unlock package" at bounding box center [134, 395] width 99 height 23
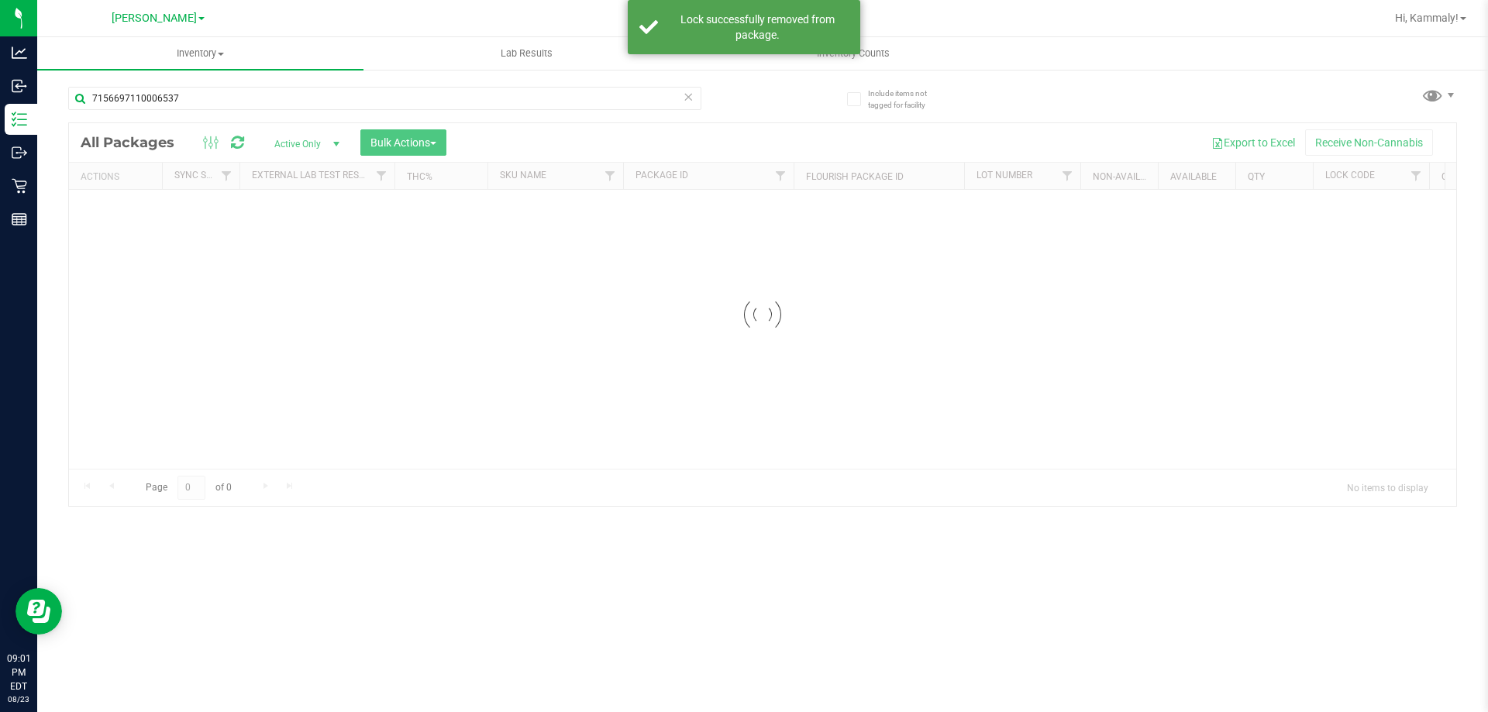
click at [556, 205] on div at bounding box center [762, 314] width 1387 height 383
click at [556, 205] on div at bounding box center [762, 399] width 1387 height 553
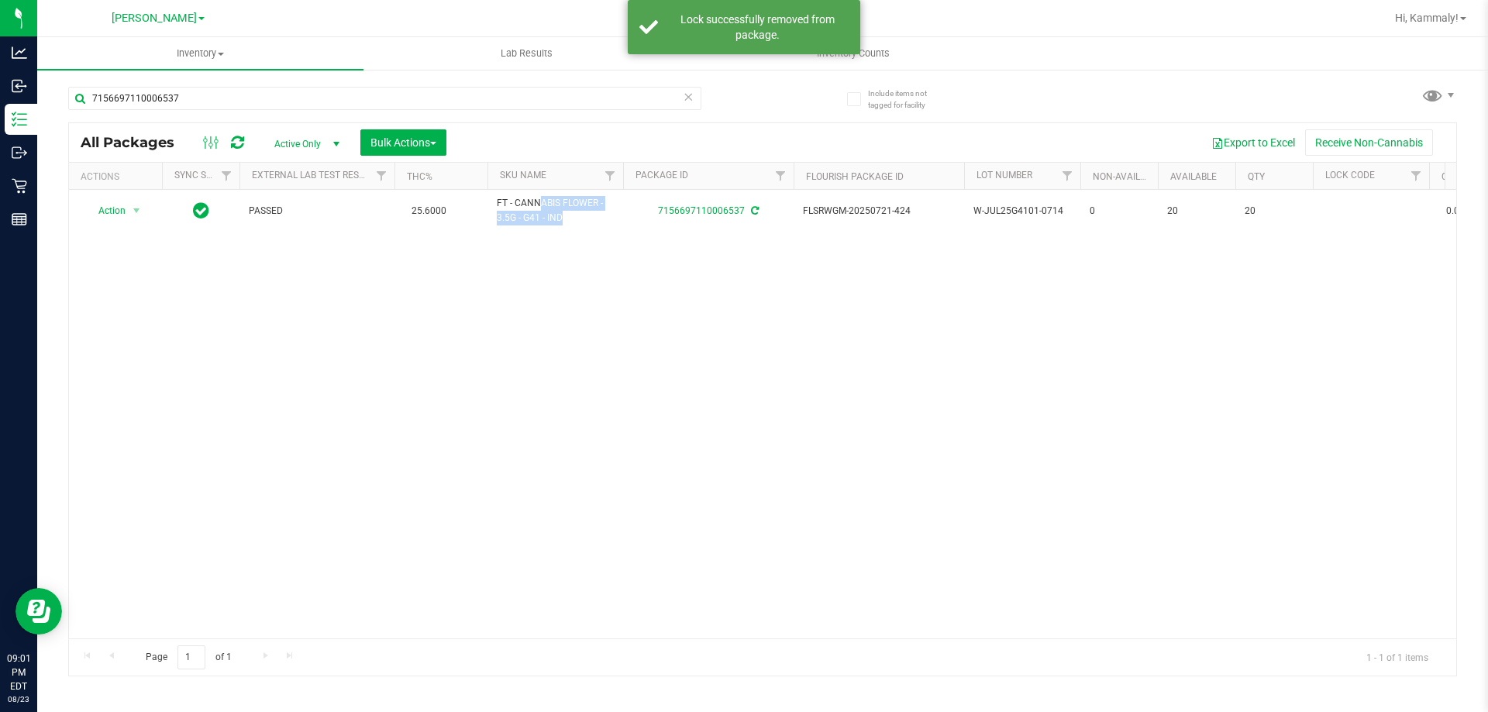
click at [556, 205] on span "FT - CANNABIS FLOWER - 3.5G - G41 - IND" at bounding box center [555, 210] width 117 height 29
copy tr "FT - CANNABIS FLOWER - 3.5G - G41 - IND"
click at [357, 102] on input "7156697110006537" at bounding box center [384, 98] width 633 height 23
paste input "FT - CANNABIS FLOWER - 3.5G - G41 - IND"
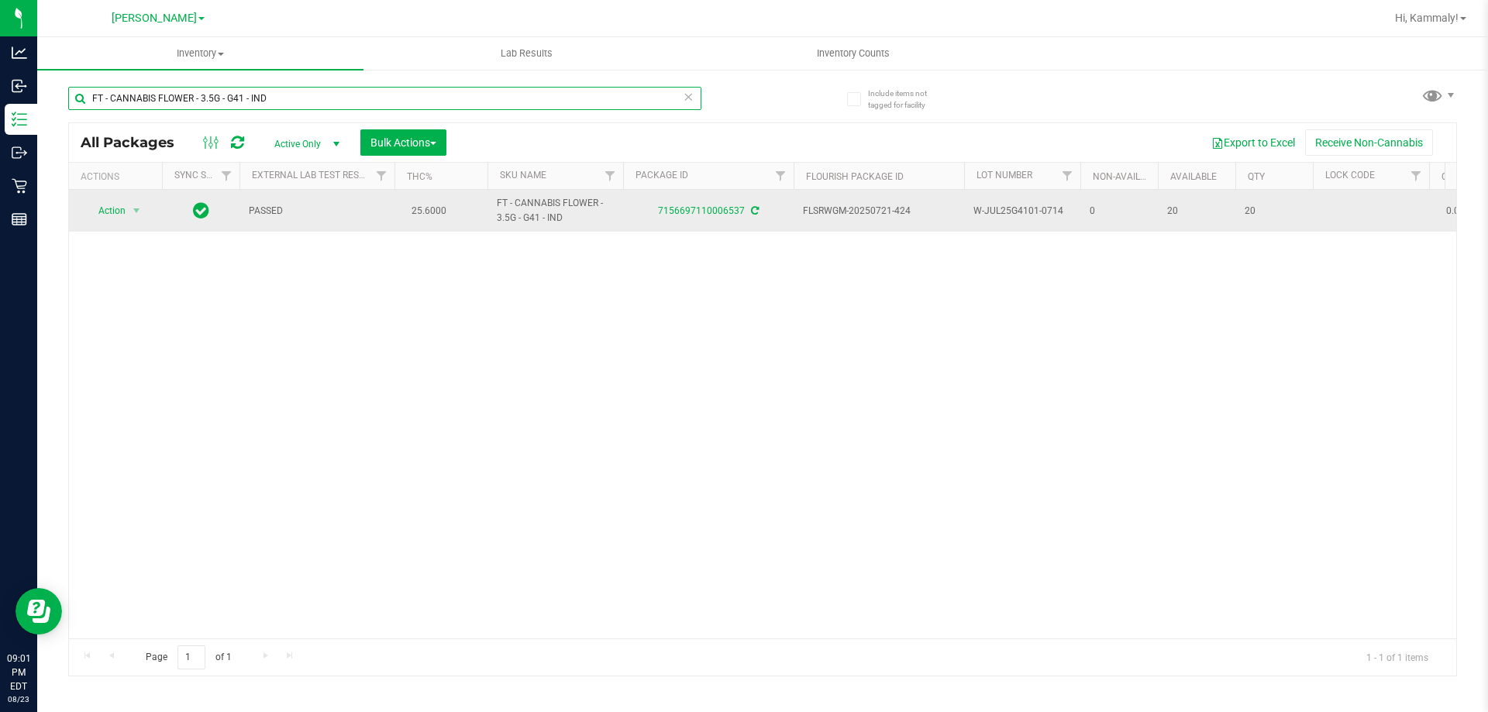
type input "FT - CANNABIS FLOWER - 3.5G - G41 - IND"
click at [127, 213] on span "select" at bounding box center [136, 211] width 19 height 22
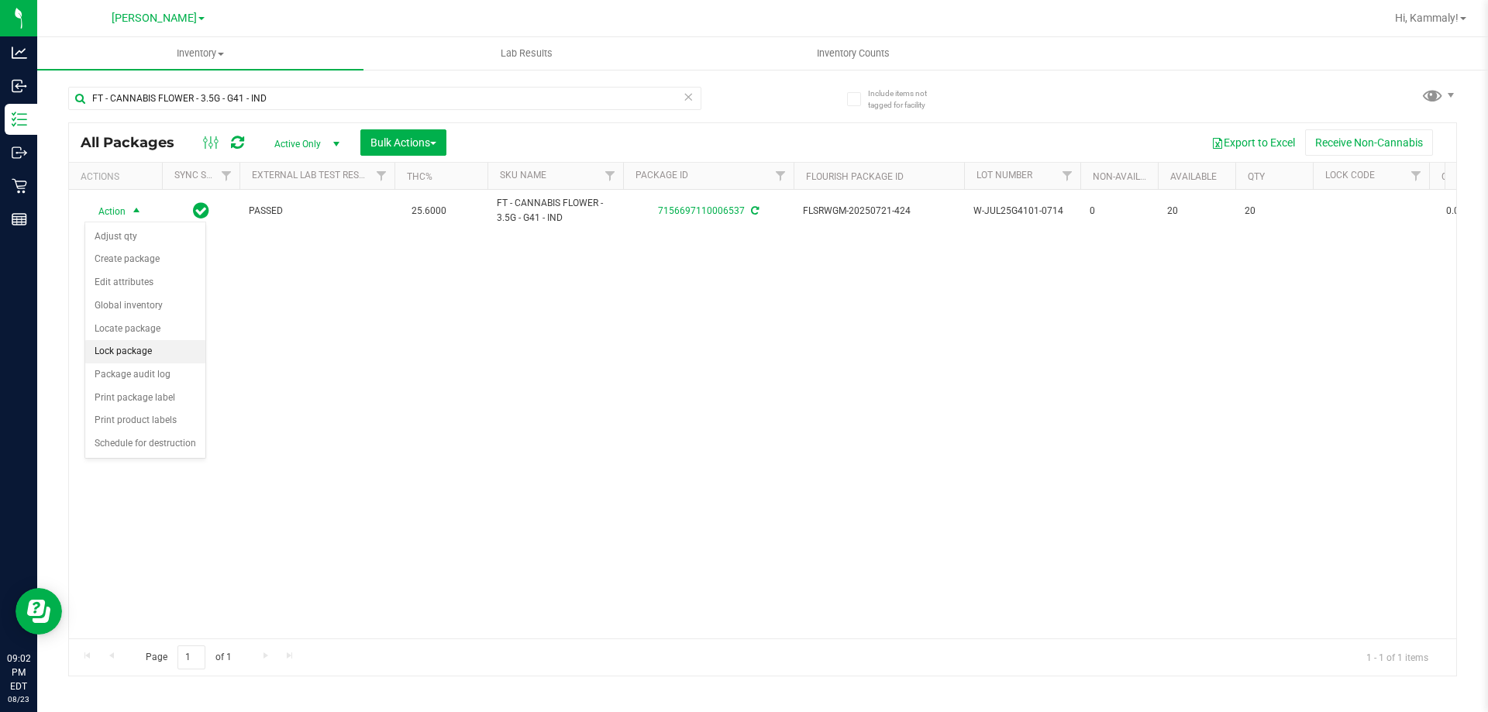
click at [143, 361] on li "Lock package" at bounding box center [145, 351] width 120 height 23
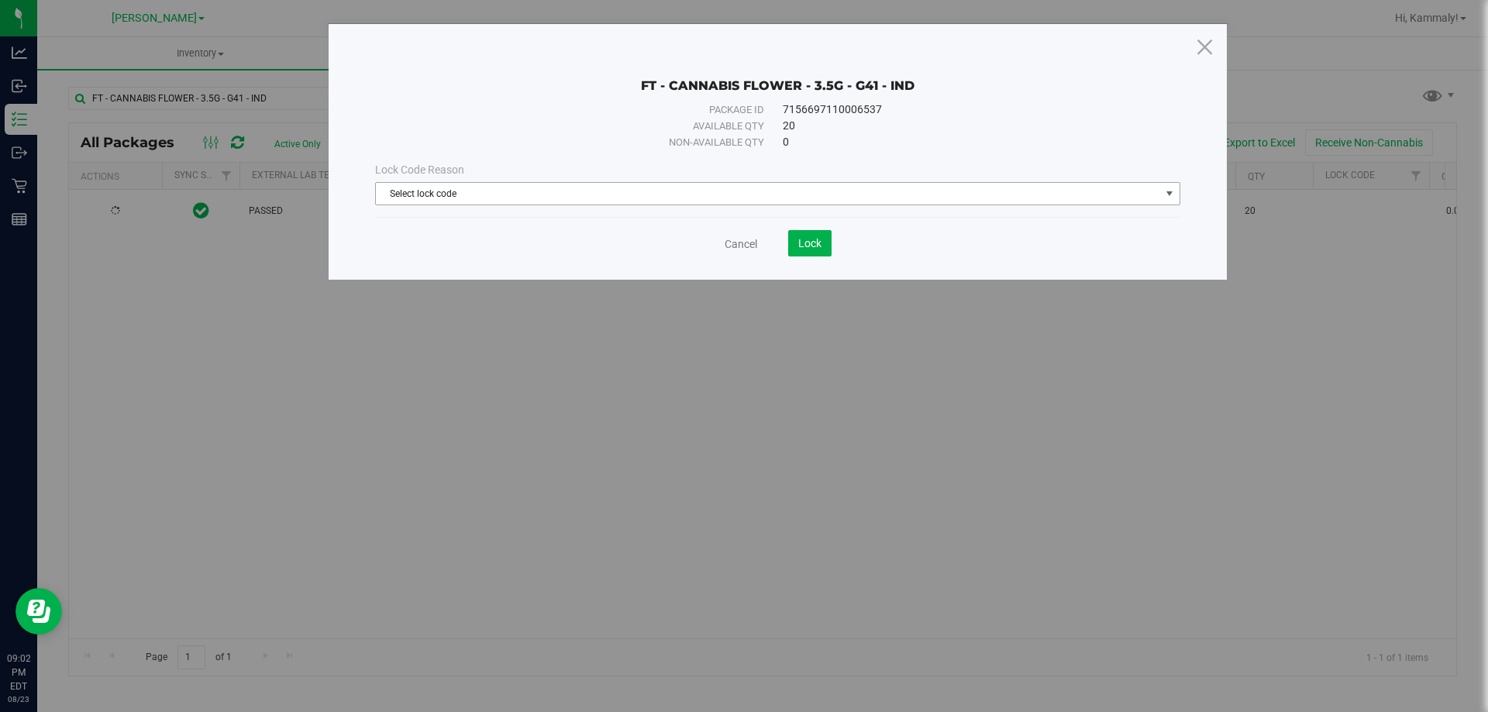
click at [690, 182] on span "Select lock code" at bounding box center [777, 193] width 805 height 23
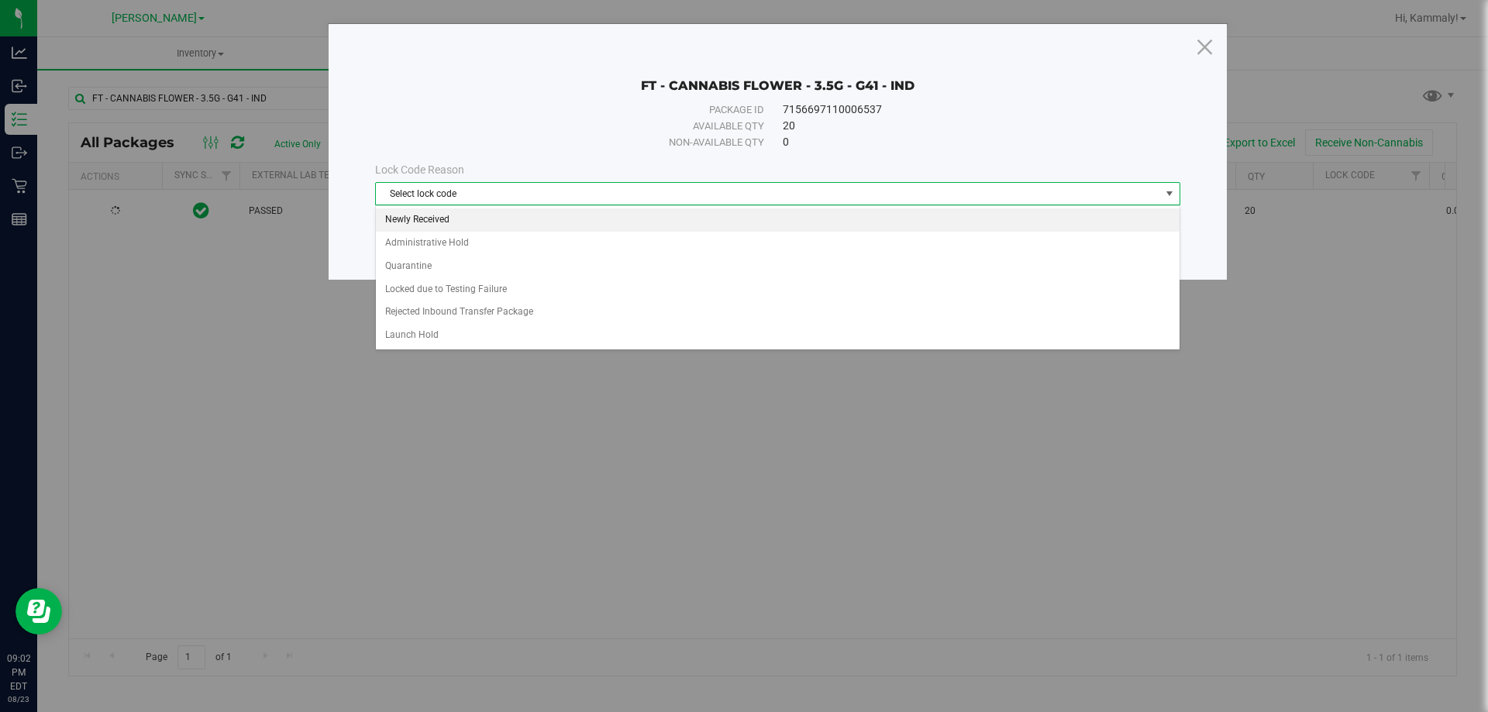
click at [660, 215] on li "Newly Received" at bounding box center [778, 219] width 804 height 23
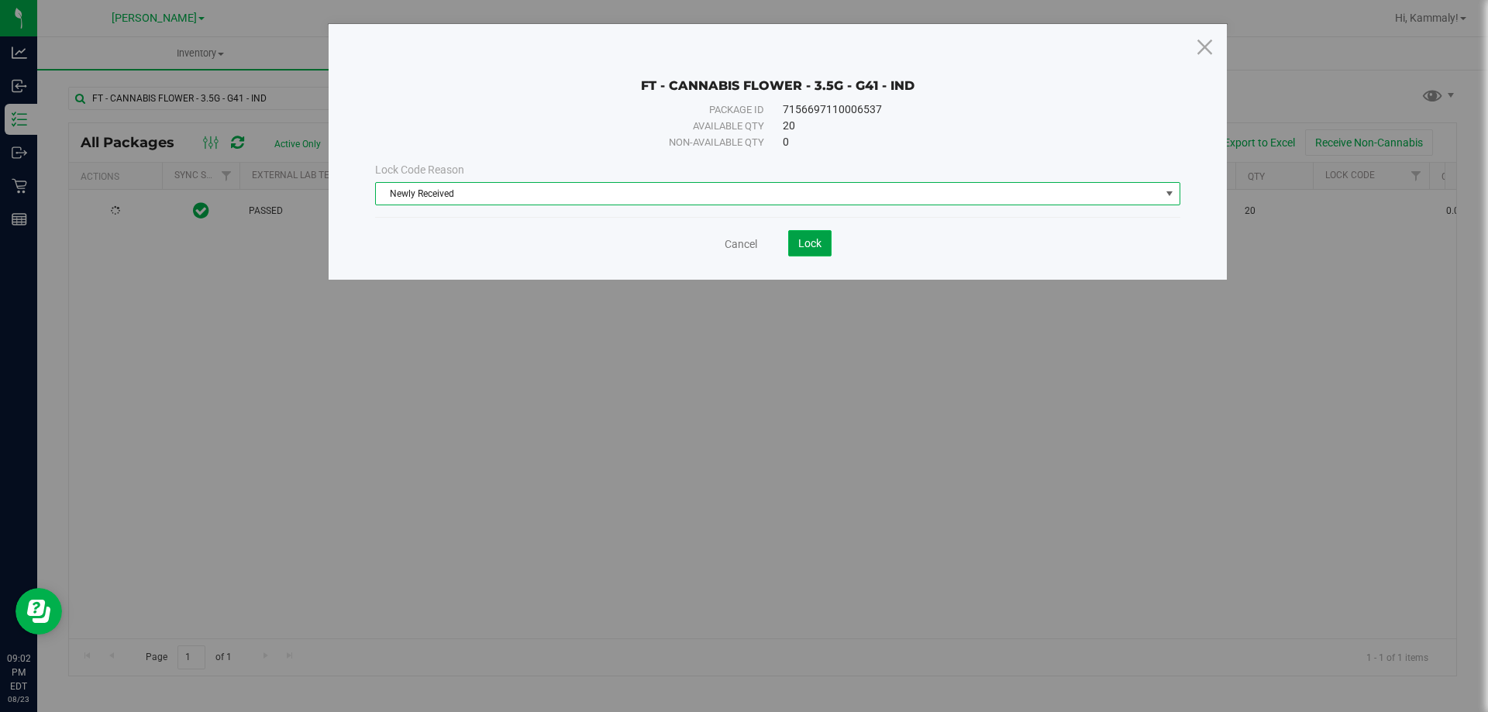
click at [800, 236] on button "Lock" at bounding box center [809, 243] width 43 height 26
